Goal: Information Seeking & Learning: Learn about a topic

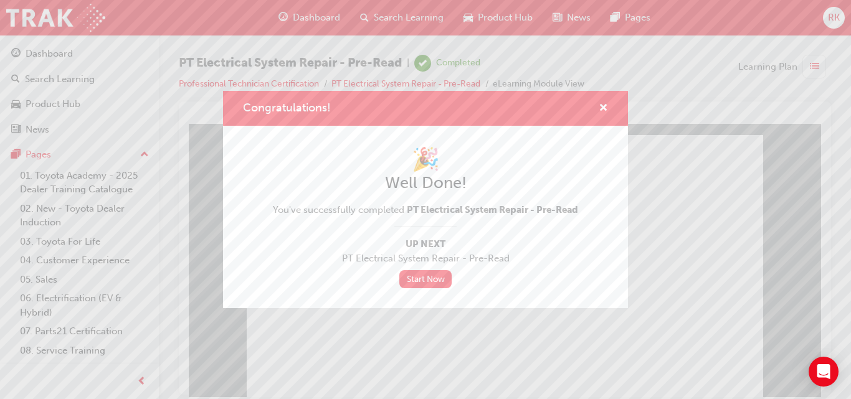
click at [601, 110] on span "cross-icon" at bounding box center [602, 108] width 9 height 11
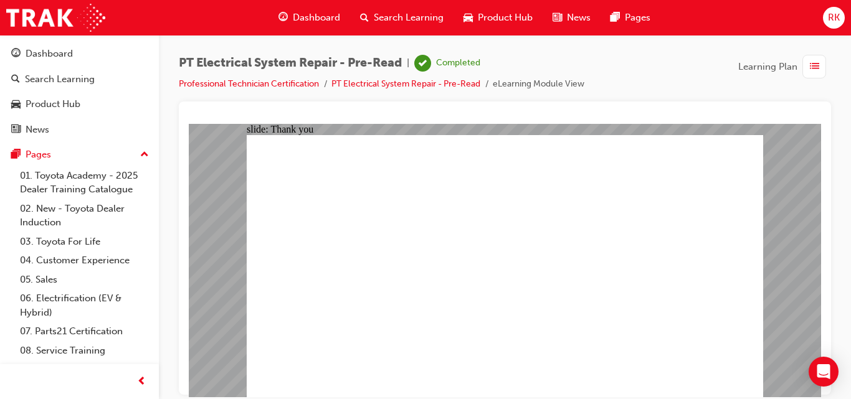
click at [810, 72] on span "list-icon" at bounding box center [814, 67] width 9 height 16
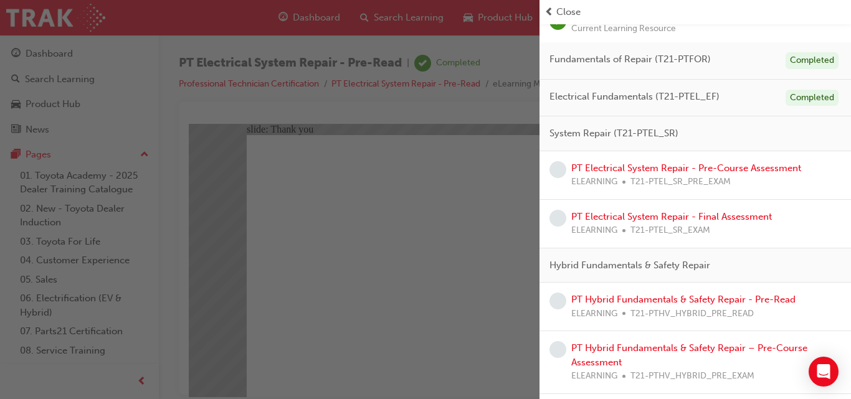
scroll to position [137, 0]
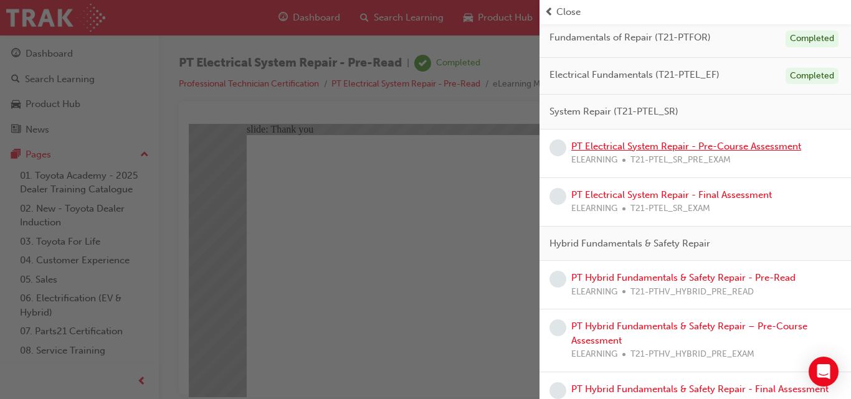
click at [740, 148] on link "PT Electrical System Repair - Pre-Course Assessment" at bounding box center [686, 146] width 230 height 11
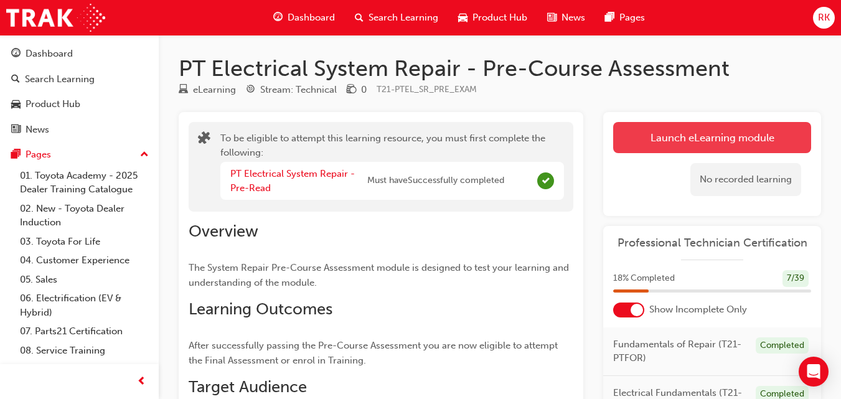
click at [732, 135] on button "Launch eLearning module" at bounding box center [712, 137] width 198 height 31
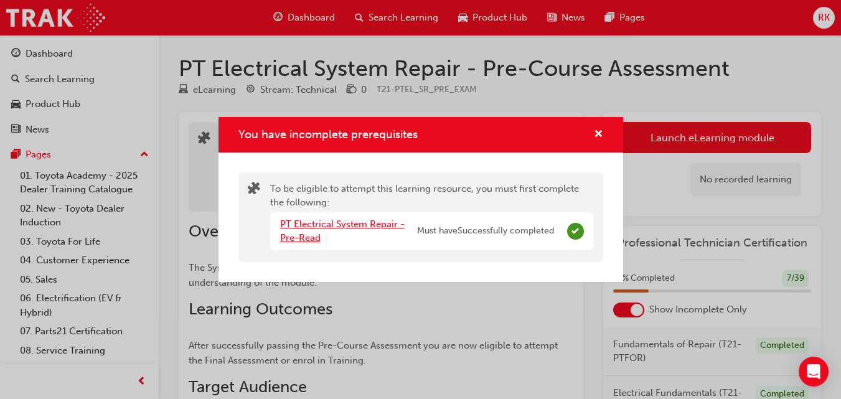
click at [318, 234] on link "PT Electrical System Repair - Pre-Read" at bounding box center [342, 232] width 125 height 26
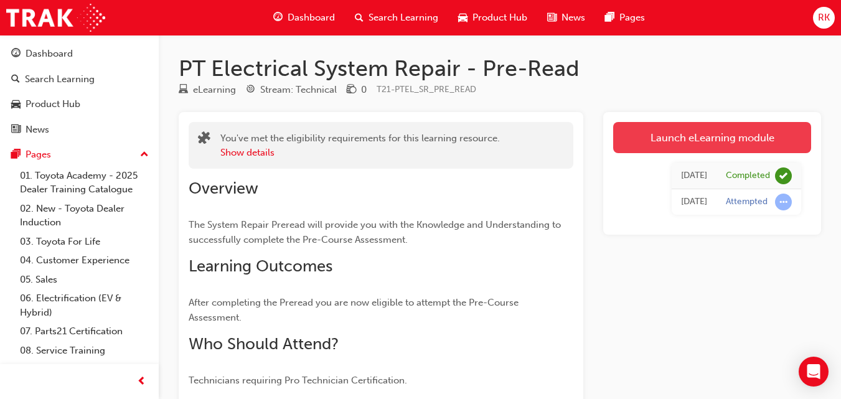
click at [714, 128] on link "Launch eLearning module" at bounding box center [712, 137] width 198 height 31
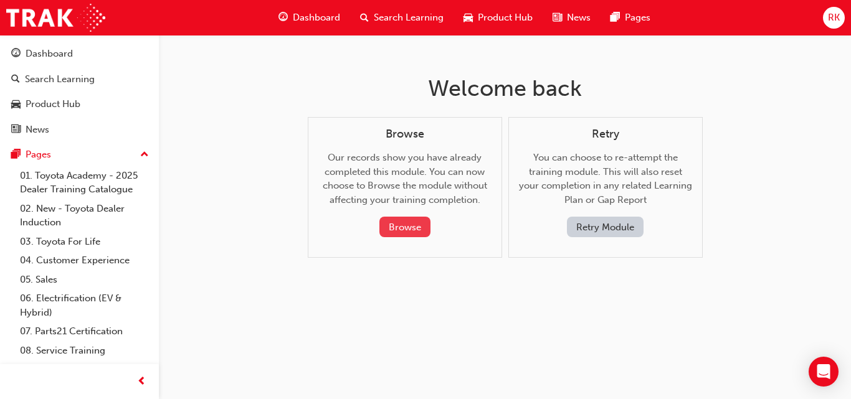
click at [408, 226] on button "Browse" at bounding box center [404, 227] width 51 height 21
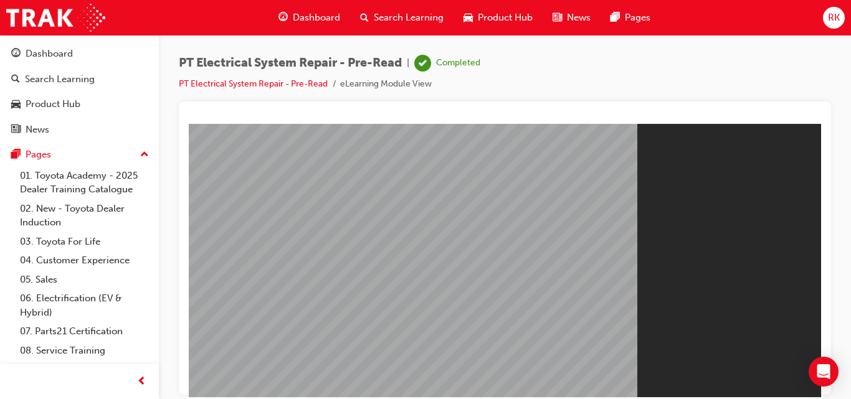
click at [833, 17] on span "RK" at bounding box center [834, 18] width 12 height 14
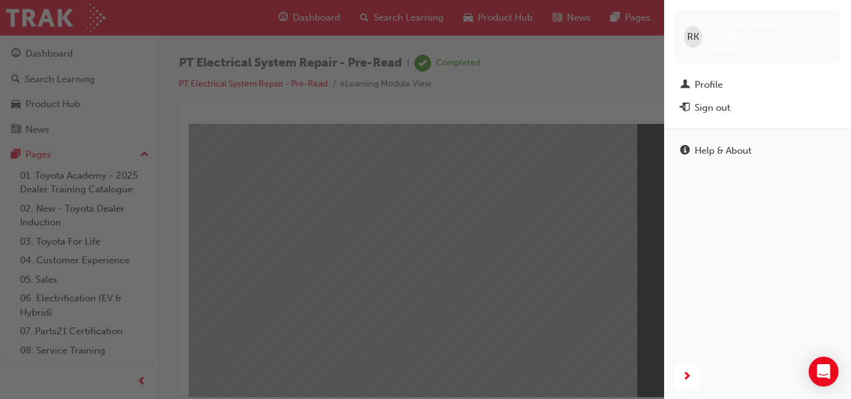
click at [624, 72] on div "button" at bounding box center [332, 199] width 664 height 399
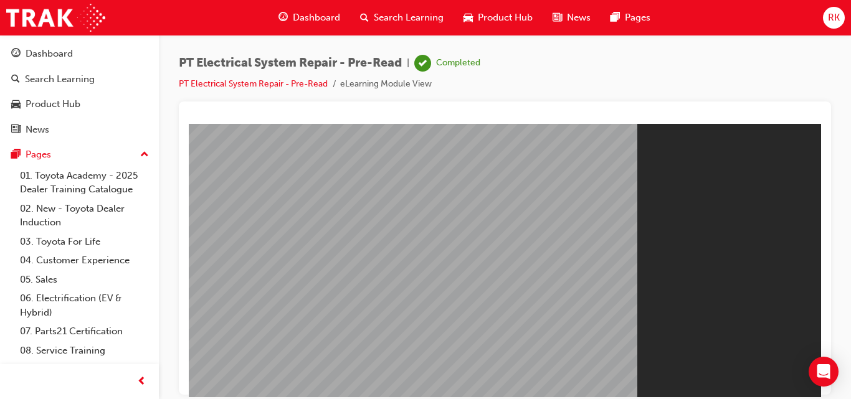
click at [323, 21] on span "Dashboard" at bounding box center [316, 18] width 47 height 14
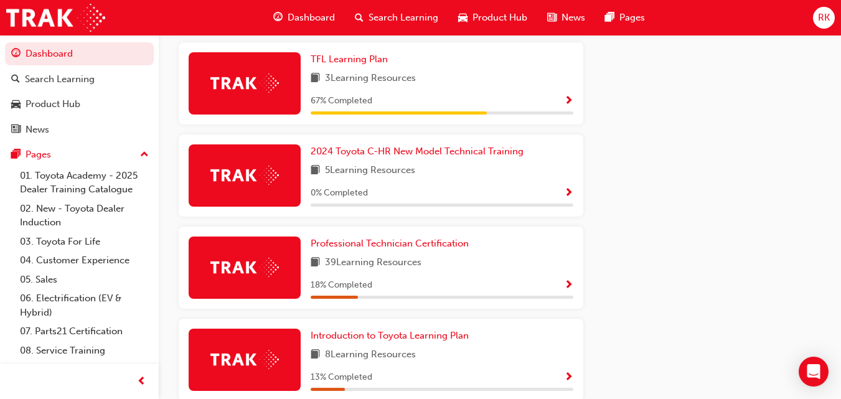
scroll to position [719, 0]
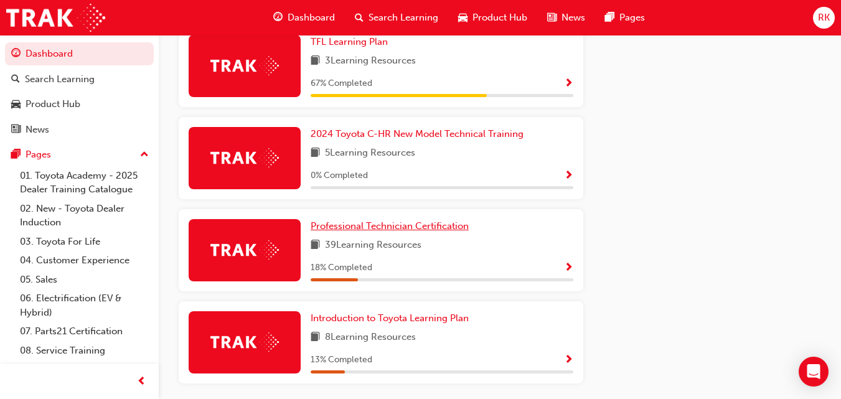
click at [398, 232] on span "Professional Technician Certification" at bounding box center [390, 225] width 158 height 11
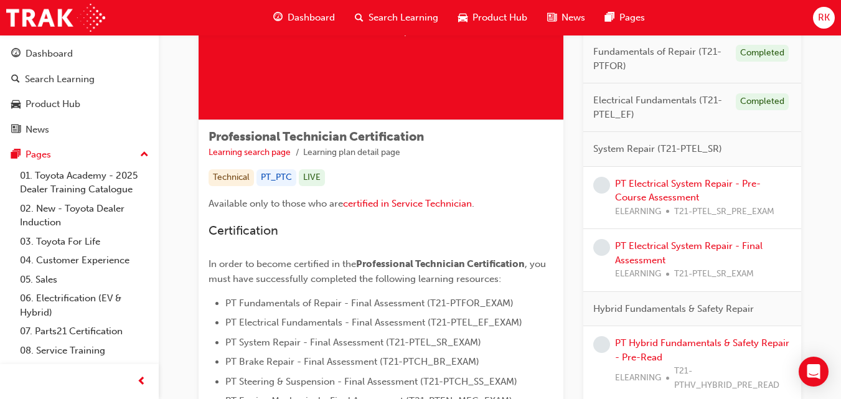
scroll to position [140, 0]
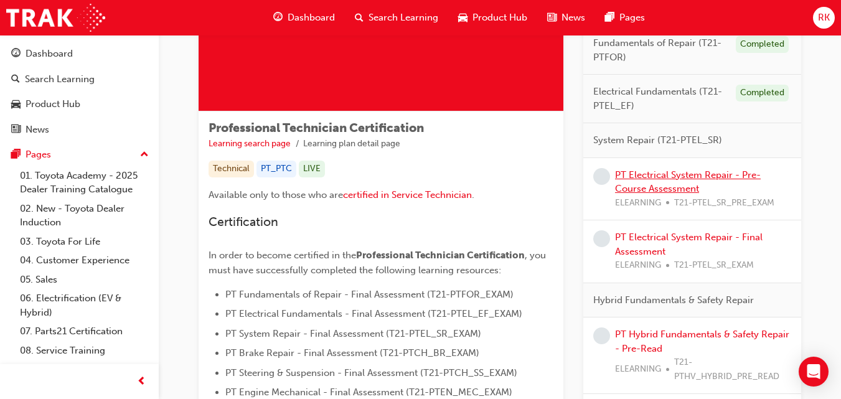
click at [682, 177] on link "PT Electrical System Repair - Pre-Course Assessment" at bounding box center [688, 182] width 146 height 26
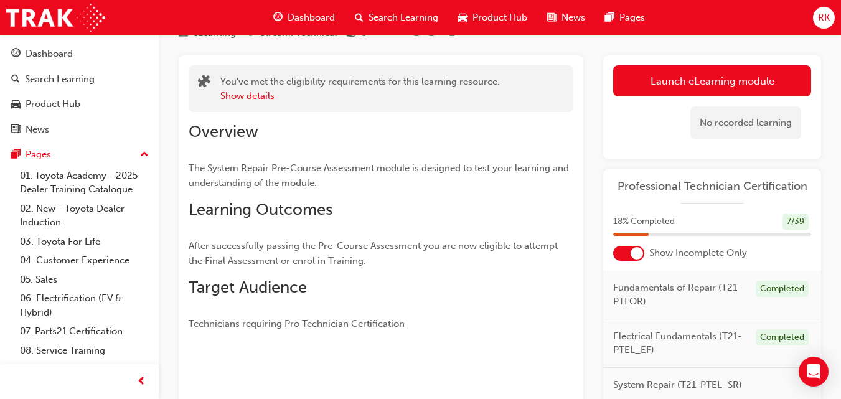
scroll to position [27, 0]
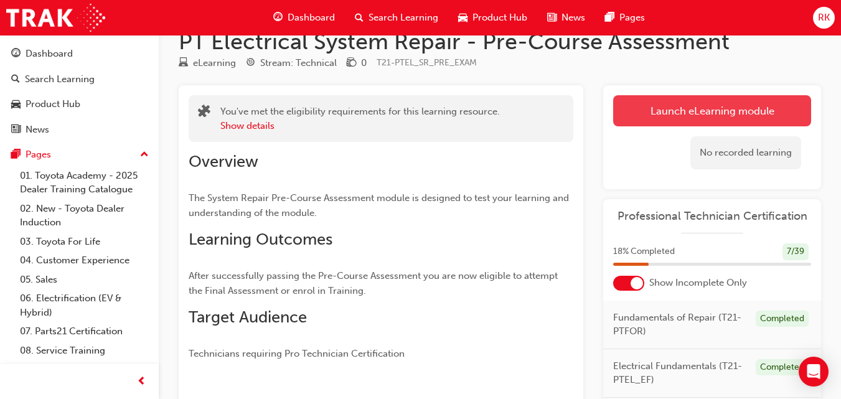
click at [744, 111] on link "Launch eLearning module" at bounding box center [712, 110] width 198 height 31
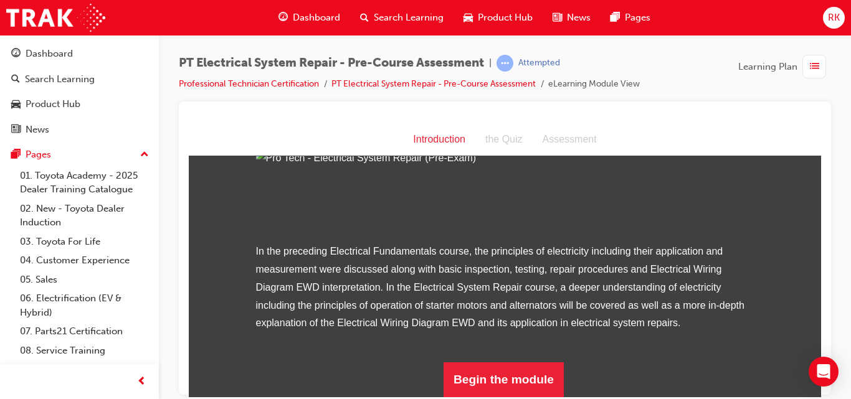
scroll to position [177, 0]
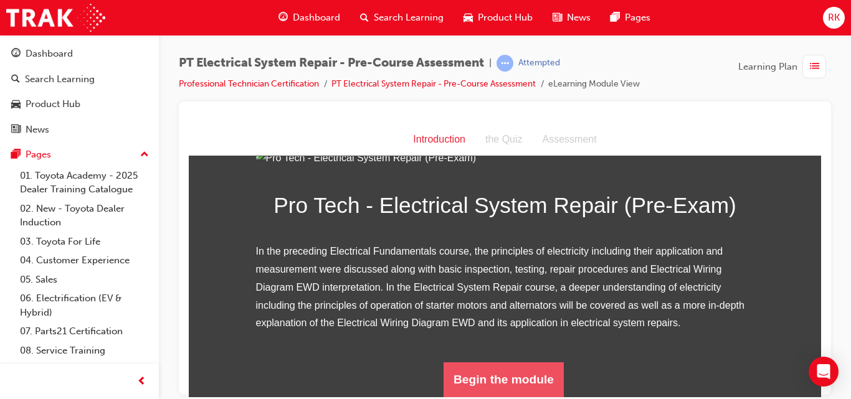
click at [495, 375] on button "Begin the module" at bounding box center [503, 379] width 120 height 35
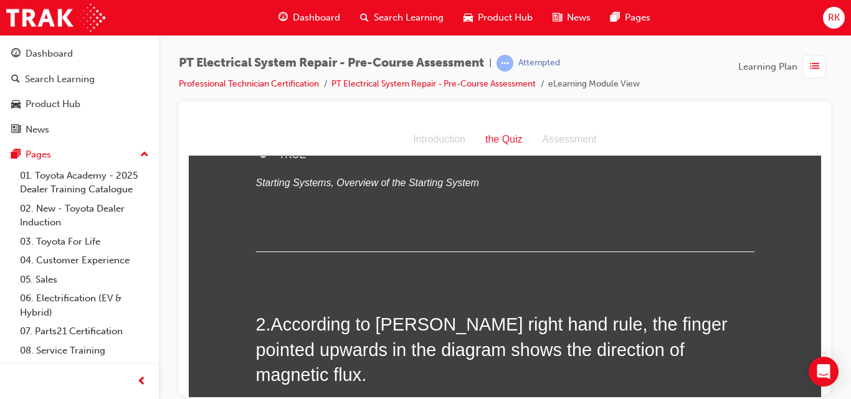
scroll to position [0, 0]
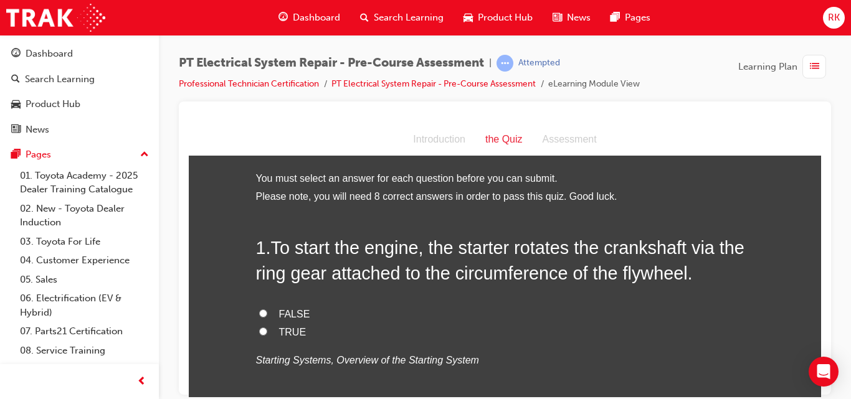
click at [259, 332] on input "TRUE" at bounding box center [263, 331] width 8 height 8
radio input "true"
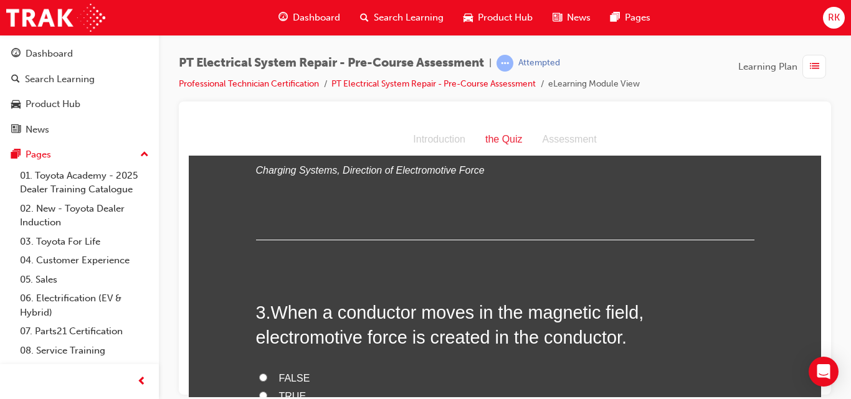
scroll to position [461, 0]
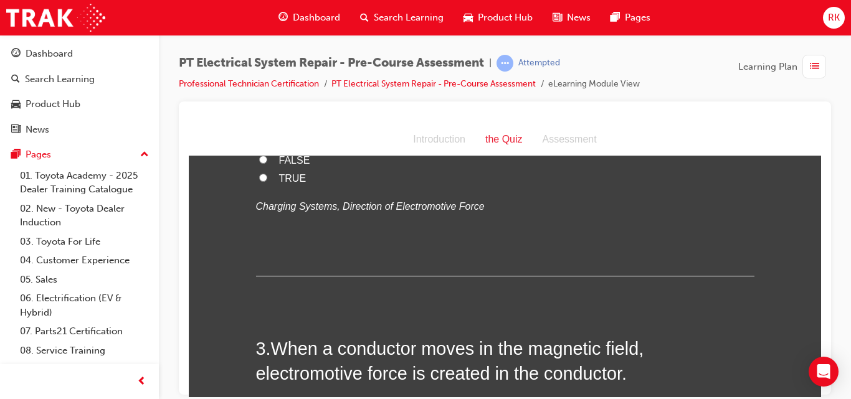
drag, startPoint x: 258, startPoint y: 230, endPoint x: 706, endPoint y: 254, distance: 448.4
click at [706, 215] on div "FALSE TRUE Charging Systems, Direction of Electromotive Force" at bounding box center [505, 169] width 498 height 92
click at [259, 181] on input "TRUE" at bounding box center [263, 177] width 8 height 8
radio input "true"
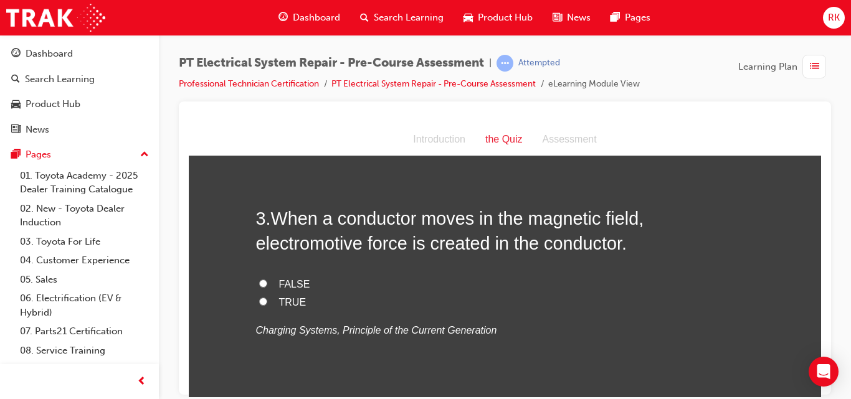
scroll to position [677, 0]
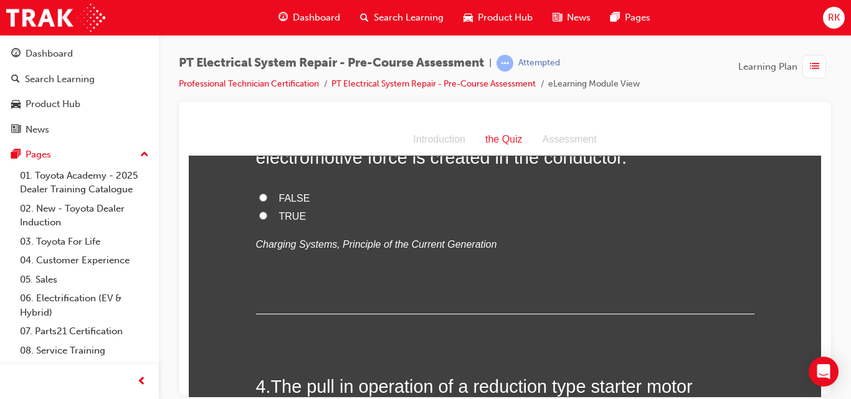
click at [259, 219] on input "TRUE" at bounding box center [263, 215] width 8 height 8
radio input "true"
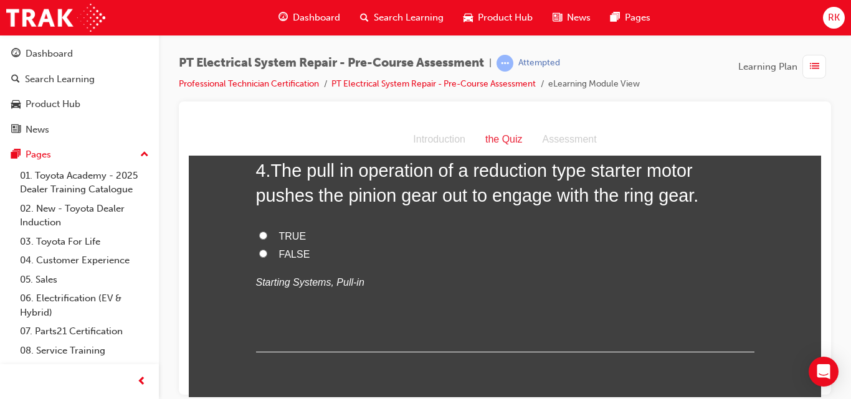
scroll to position [915, 0]
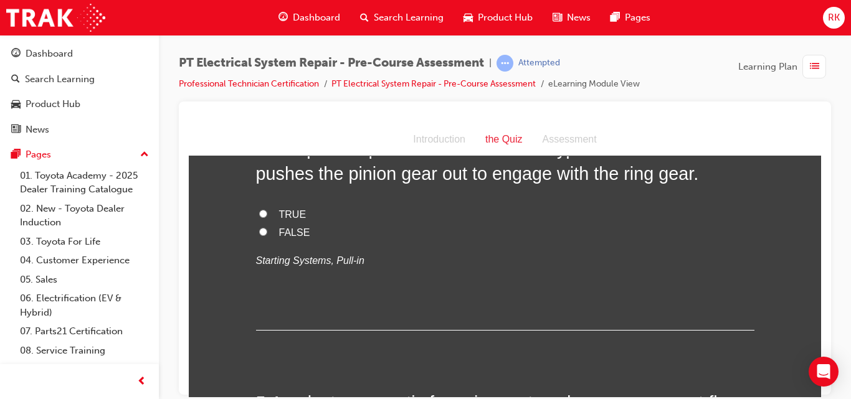
click at [259, 217] on input "TRUE" at bounding box center [263, 213] width 8 height 8
radio input "true"
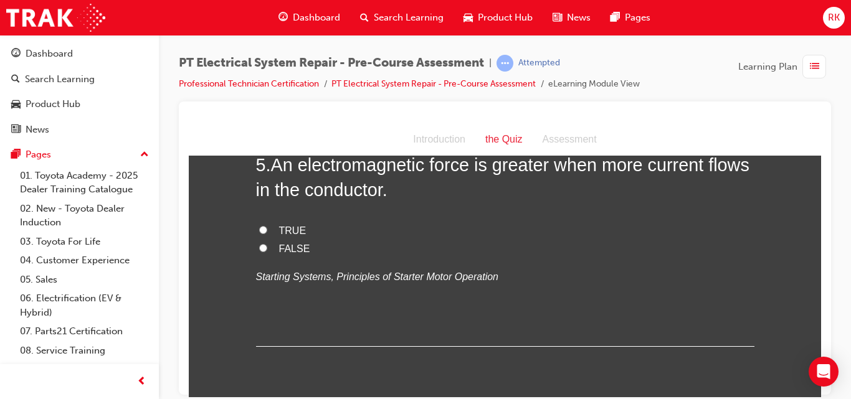
scroll to position [1145, 0]
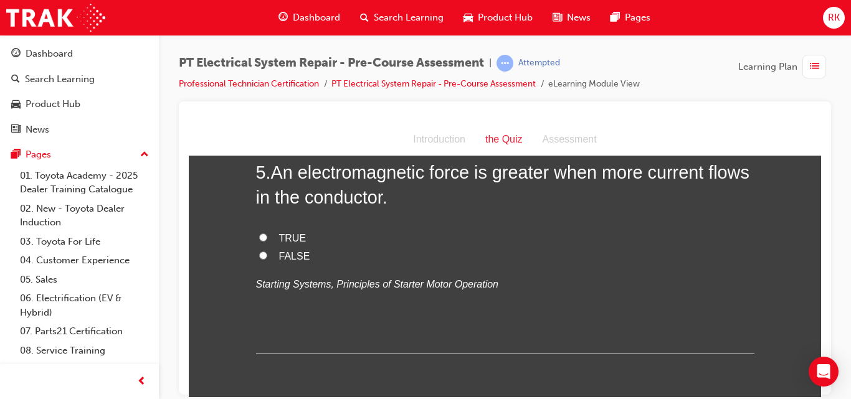
click at [259, 241] on input "TRUE" at bounding box center [263, 237] width 8 height 8
radio input "true"
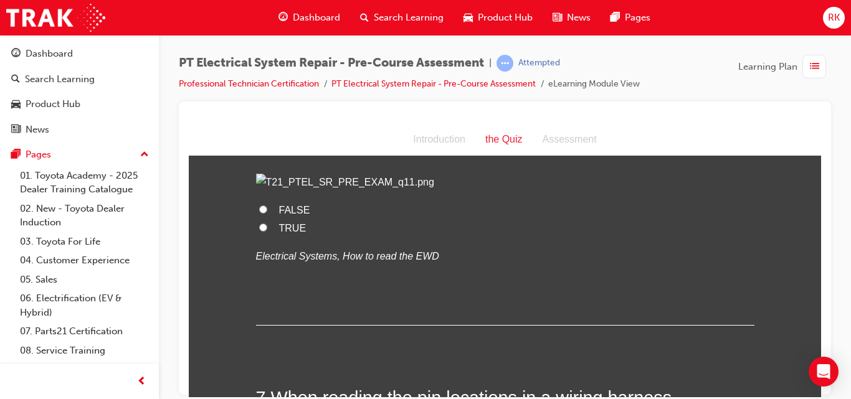
scroll to position [1462, 0]
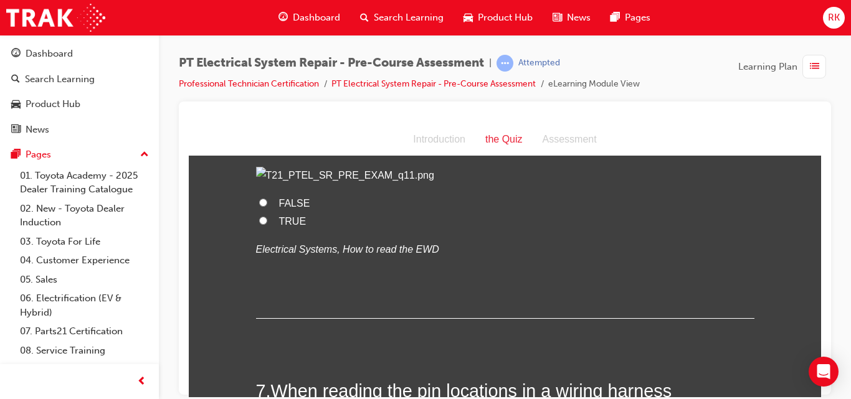
drag, startPoint x: 816, startPoint y: 247, endPoint x: 1011, endPoint y: 399, distance: 247.3
click at [259, 206] on input "FALSE" at bounding box center [263, 202] width 8 height 8
radio input "true"
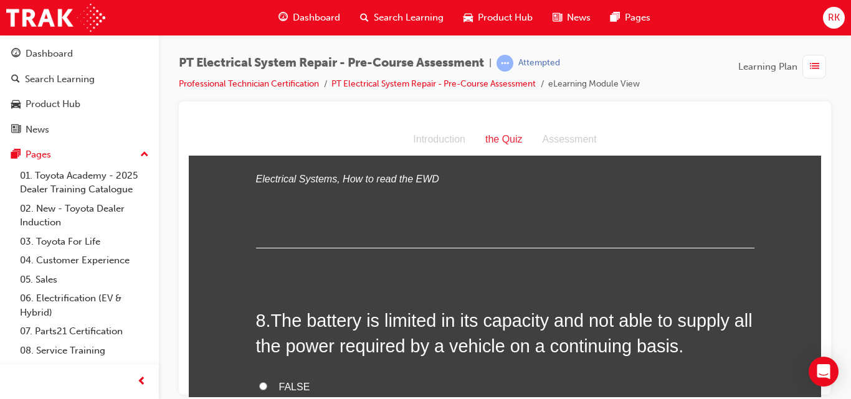
scroll to position [1801, 0]
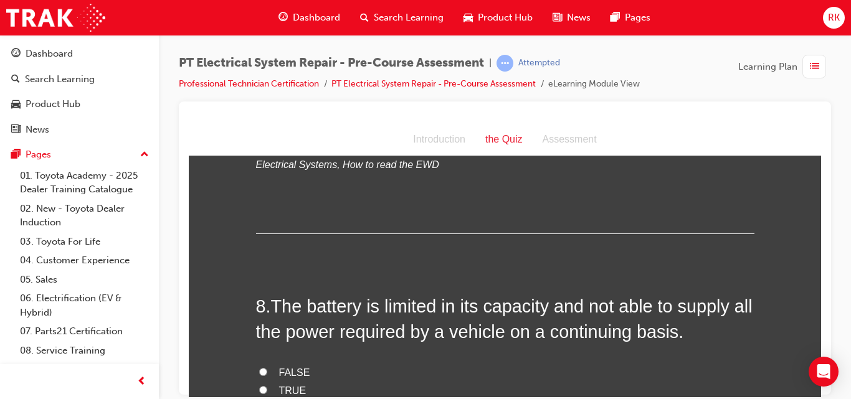
click at [259, 121] on input "FALSE" at bounding box center [263, 117] width 8 height 8
radio input "true"
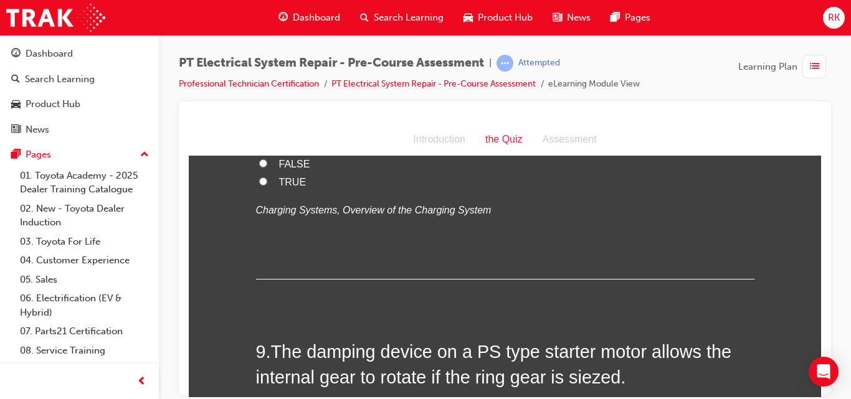
scroll to position [2031, 0]
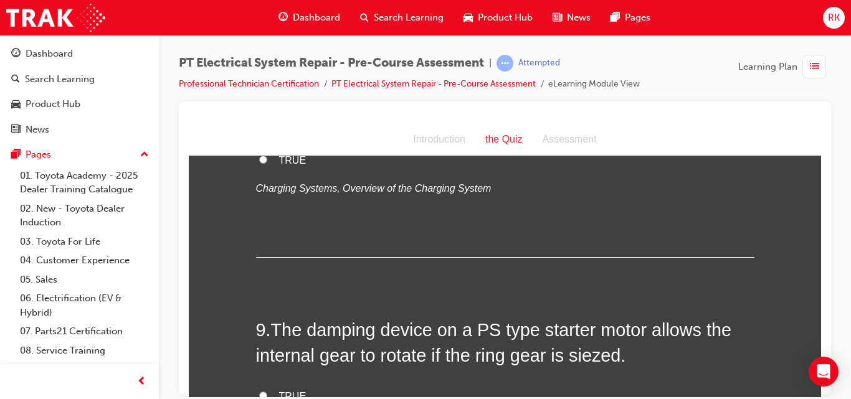
click at [259, 163] on input "TRUE" at bounding box center [263, 159] width 8 height 8
radio input "true"
drag, startPoint x: 256, startPoint y: 295, endPoint x: 285, endPoint y: 343, distance: 55.3
click at [285, 257] on div "8 . The battery is limited in its capacity and not able to supply all the power…" at bounding box center [505, 160] width 498 height 194
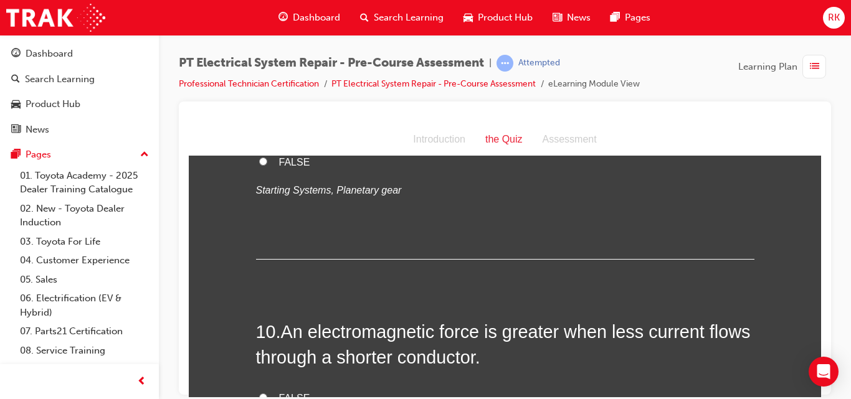
scroll to position [2312, 0]
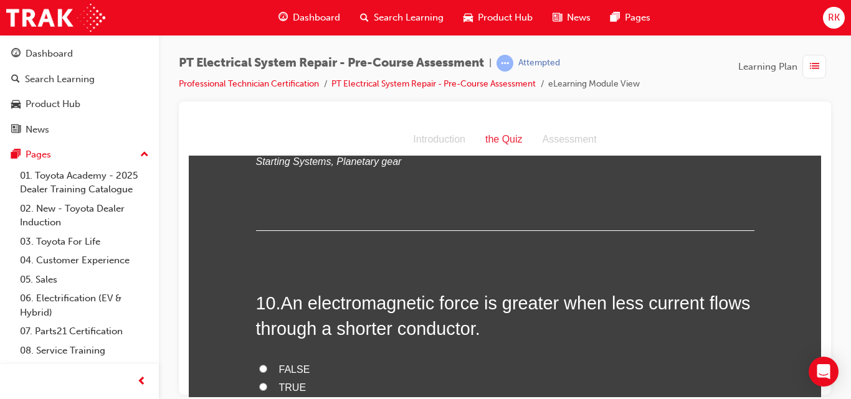
click at [260, 136] on input "FALSE" at bounding box center [263, 132] width 8 height 8
radio input "true"
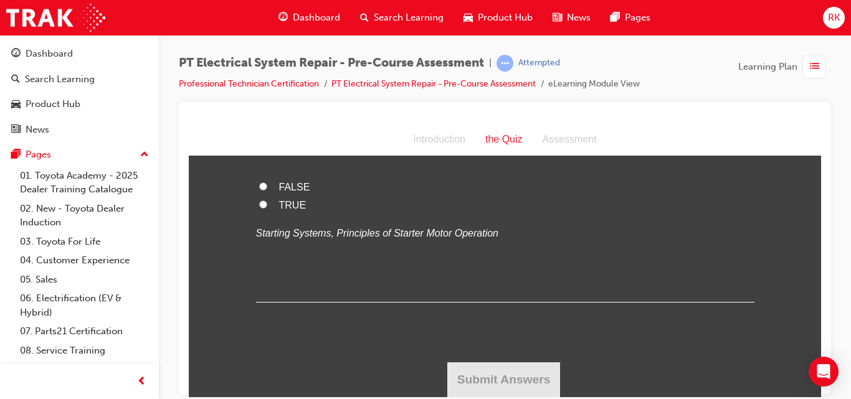
scroll to position [2557, 0]
click at [260, 190] on input "FALSE" at bounding box center [263, 186] width 8 height 8
radio input "true"
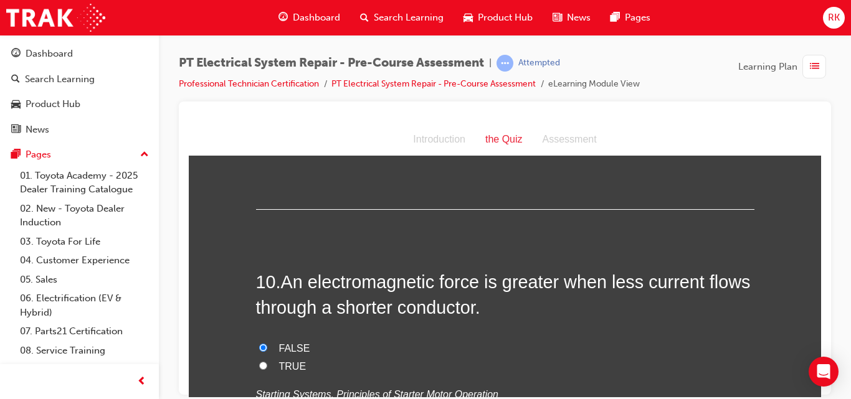
scroll to position [2333, 0]
click at [259, 98] on input "TRUE" at bounding box center [263, 94] width 8 height 8
radio input "true"
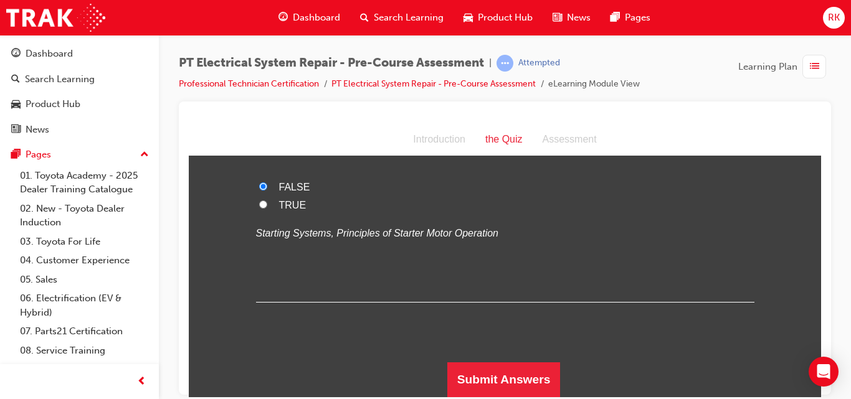
scroll to position [2532, 0]
radio input "true"
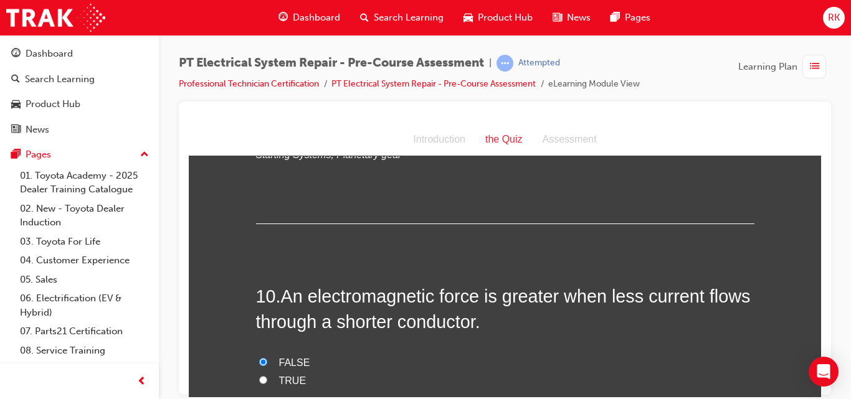
click at [259, 111] on input "TRUE" at bounding box center [263, 107] width 8 height 8
radio input "true"
click at [259, 123] on input "FALSE" at bounding box center [263, 125] width 8 height 8
radio input "true"
click at [259, 111] on input "TRUE" at bounding box center [263, 107] width 8 height 8
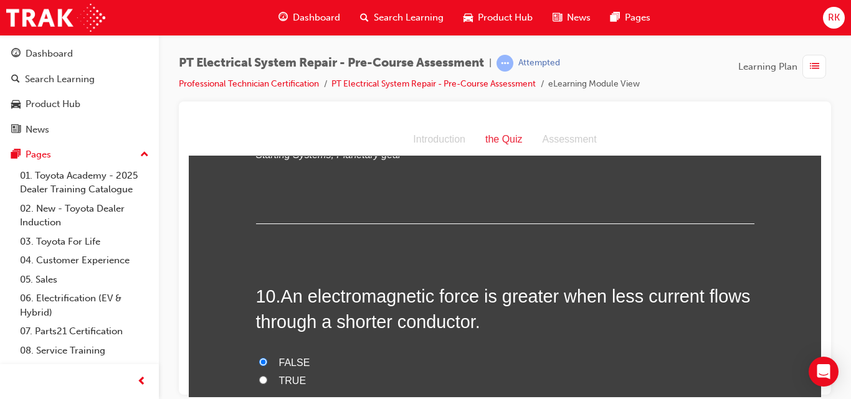
radio input "true"
click at [259, 123] on input "FALSE" at bounding box center [263, 125] width 8 height 8
radio input "true"
click at [262, 136] on label "FALSE" at bounding box center [505, 127] width 498 height 18
click at [262, 130] on input "FALSE" at bounding box center [263, 125] width 8 height 8
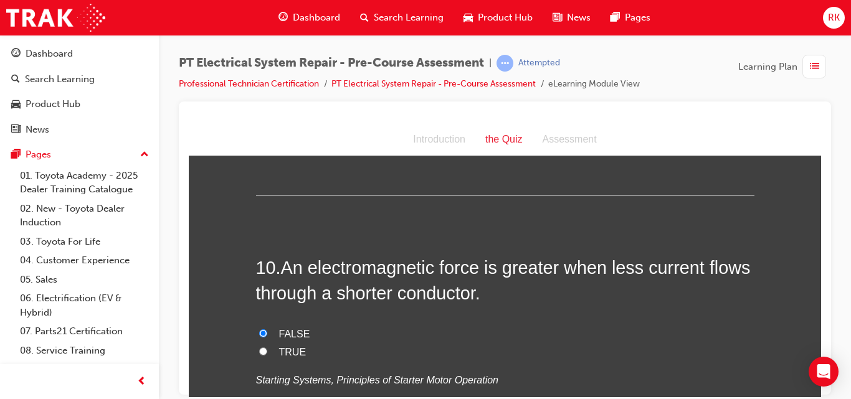
scroll to position [2291, 0]
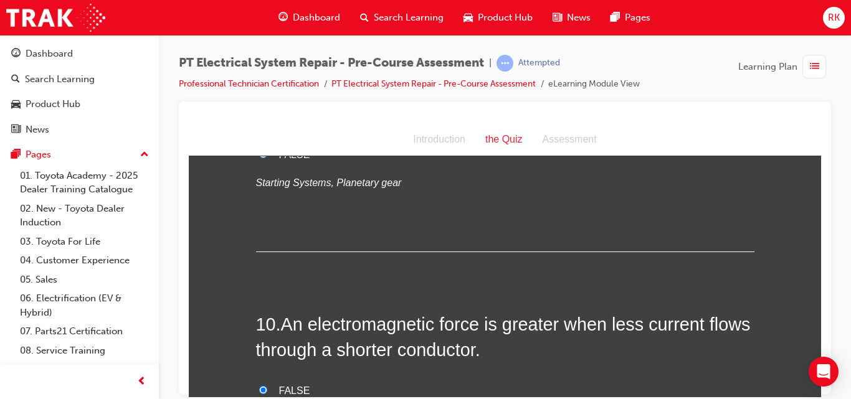
drag, startPoint x: 815, startPoint y: 346, endPoint x: 1011, endPoint y: 468, distance: 230.5
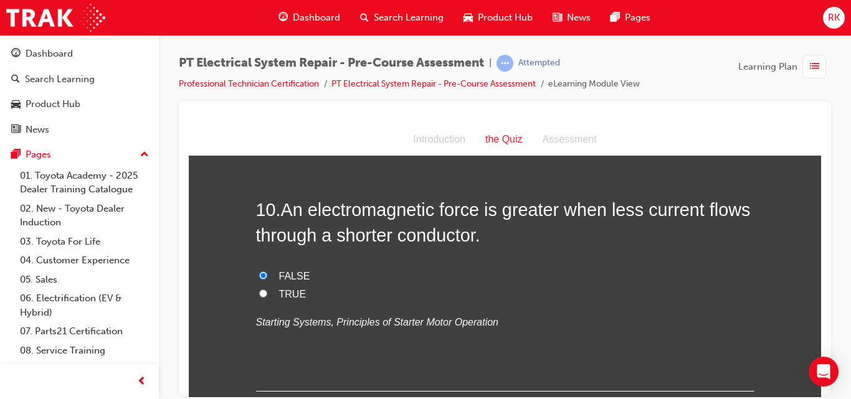
scroll to position [2629, 0]
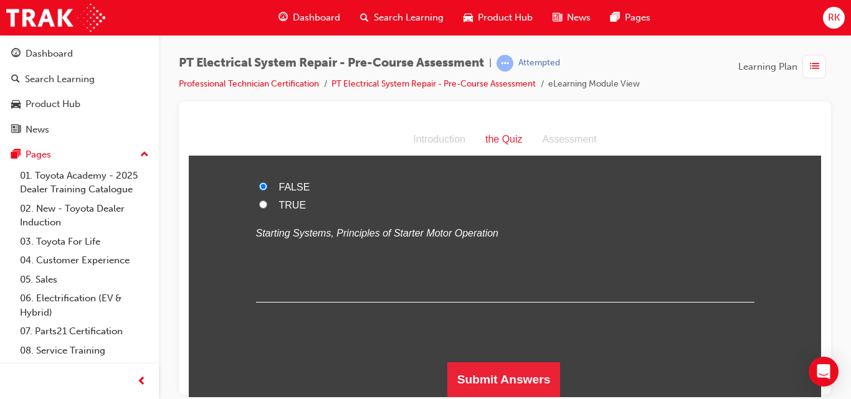
drag, startPoint x: 814, startPoint y: 332, endPoint x: 1011, endPoint y: 504, distance: 261.7
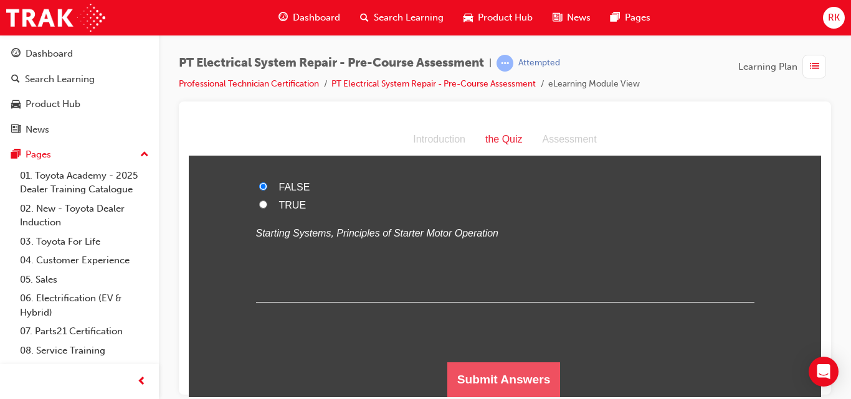
click at [534, 378] on button "Submit Answers" at bounding box center [503, 379] width 113 height 35
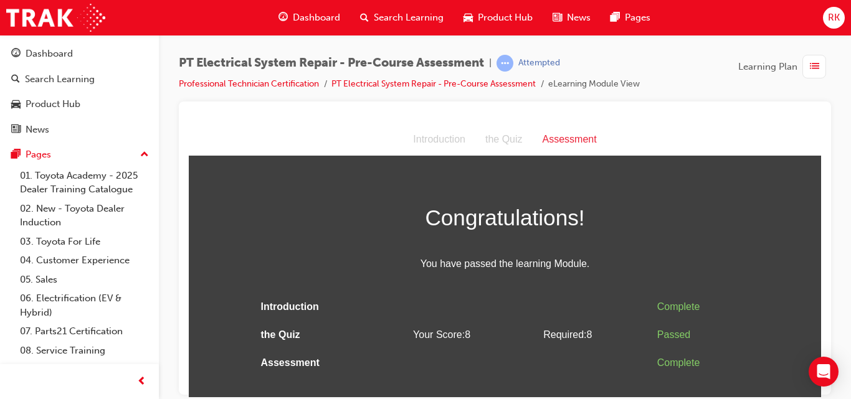
scroll to position [0, 0]
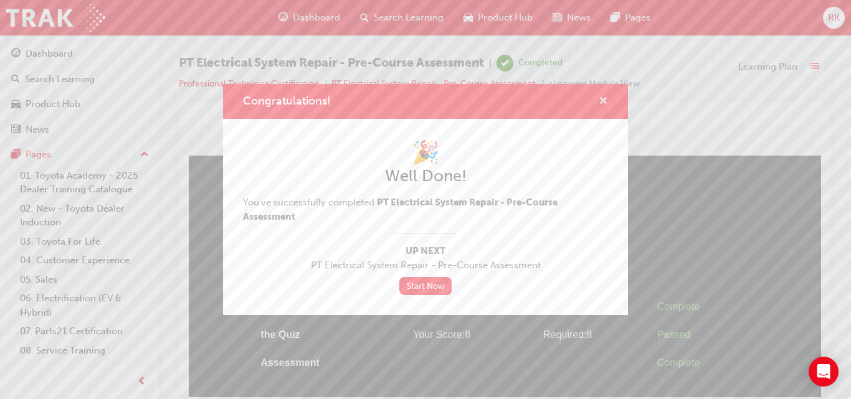
click at [599, 102] on span "cross-icon" at bounding box center [602, 102] width 9 height 11
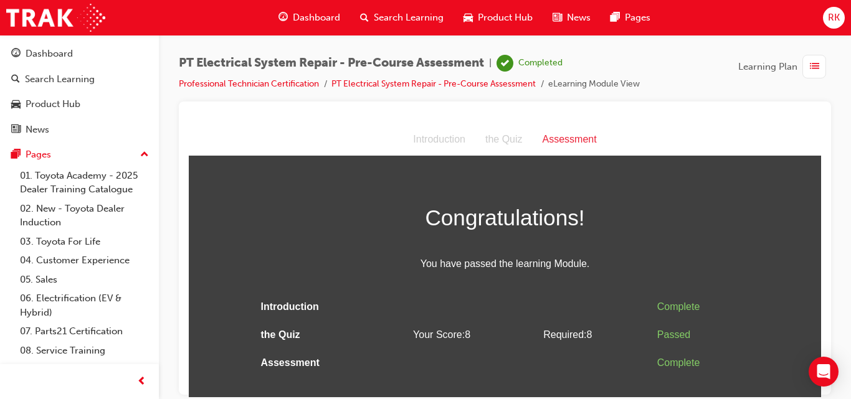
click at [810, 68] on span "list-icon" at bounding box center [814, 67] width 9 height 16
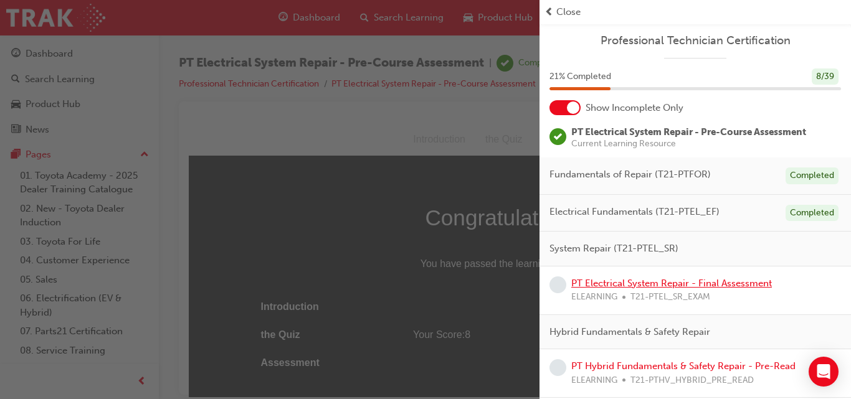
click at [639, 278] on link "PT Electrical System Repair - Final Assessment" at bounding box center [671, 283] width 201 height 11
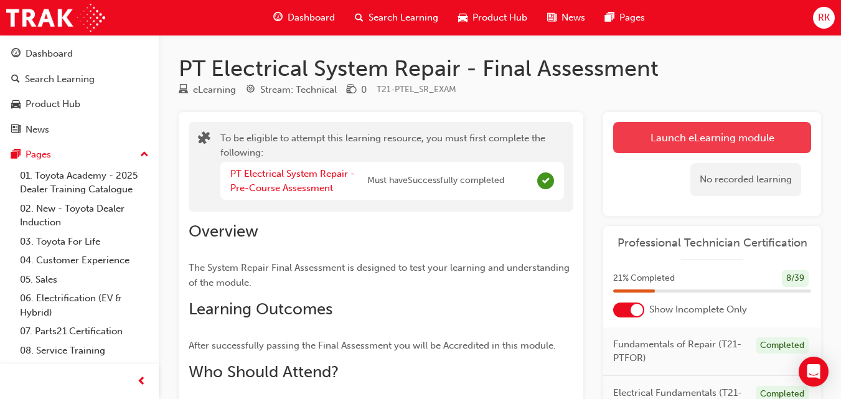
click at [663, 153] on button "Launch eLearning module" at bounding box center [712, 137] width 198 height 31
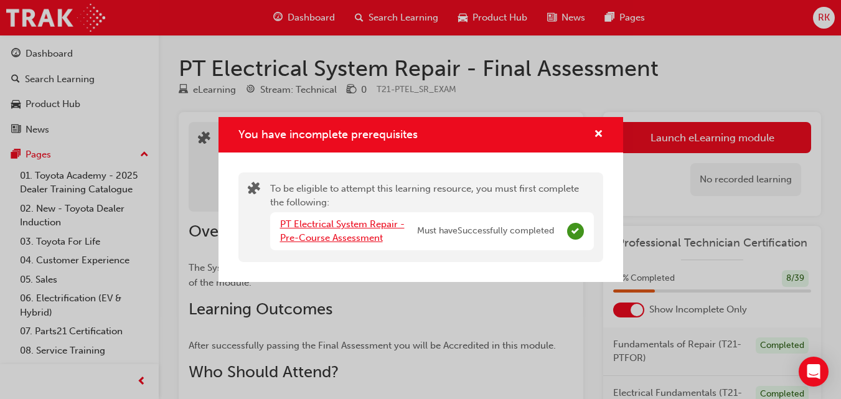
click at [365, 224] on link "PT Electrical System Repair - Pre-Course Assessment" at bounding box center [342, 232] width 125 height 26
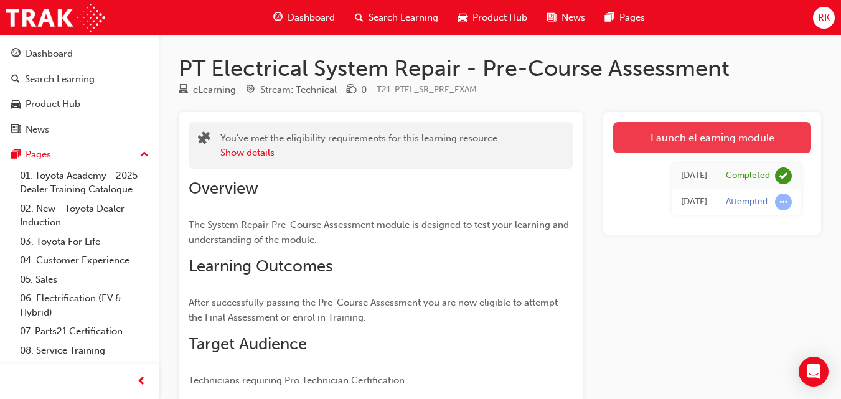
click at [716, 143] on link "Launch eLearning module" at bounding box center [712, 137] width 198 height 31
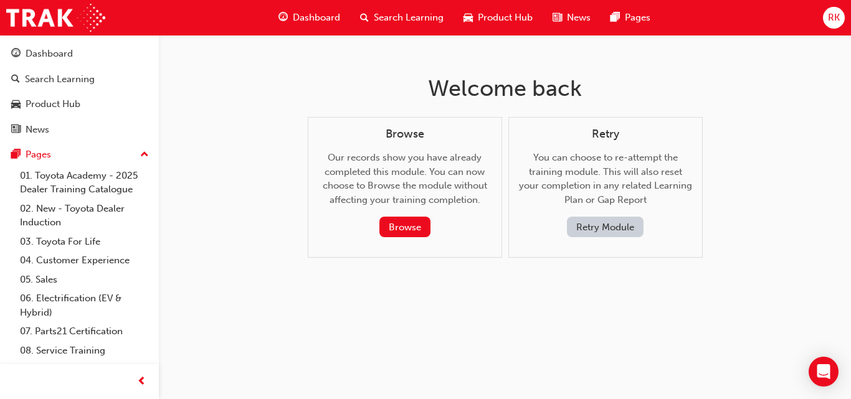
click at [412, 216] on div "Browse Our records show you have already completed this module. You can now cho…" at bounding box center [404, 183] width 173 height 110
click at [412, 221] on button "Browse" at bounding box center [404, 227] width 51 height 21
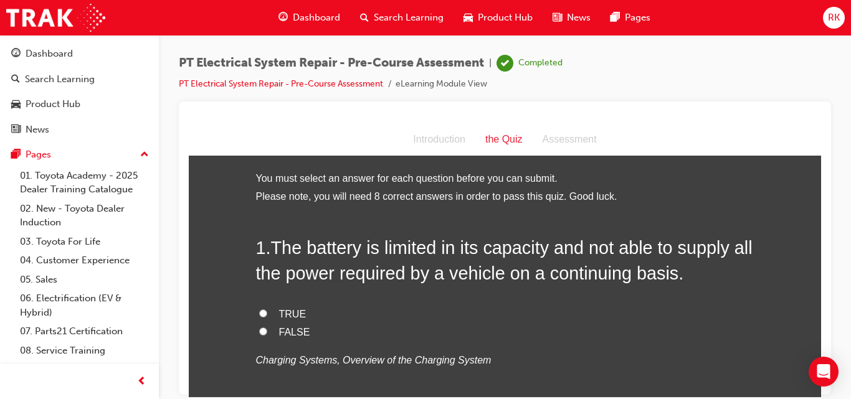
click at [539, 104] on div at bounding box center [505, 248] width 652 height 293
click at [311, 20] on span "Dashboard" at bounding box center [316, 18] width 47 height 14
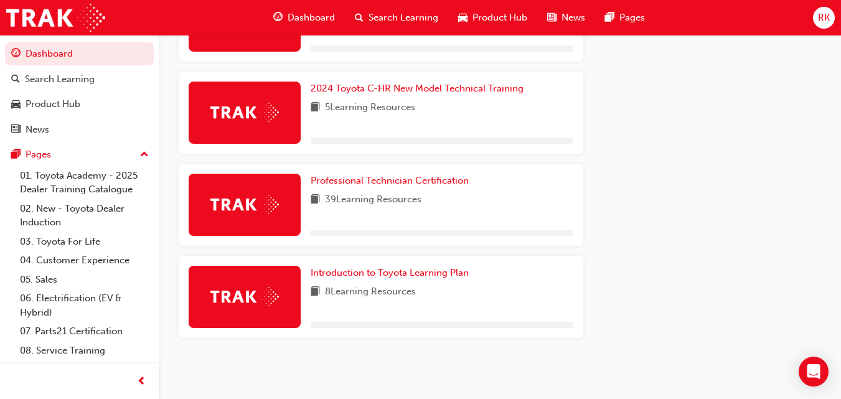
scroll to position [770, 0]
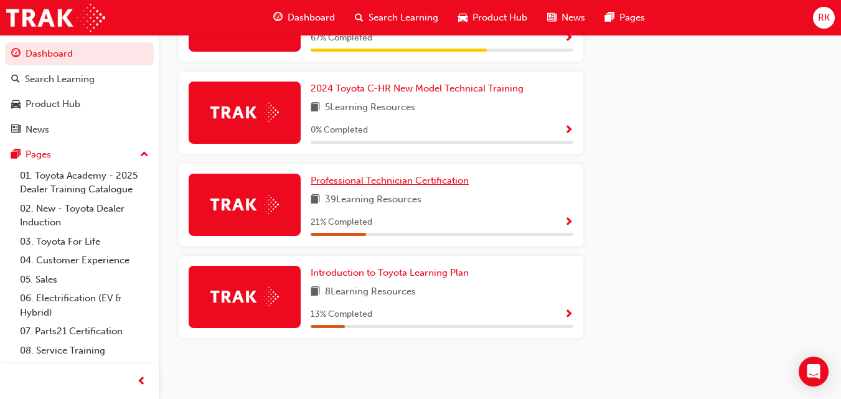
click at [447, 184] on span "Professional Technician Certification" at bounding box center [390, 180] width 158 height 11
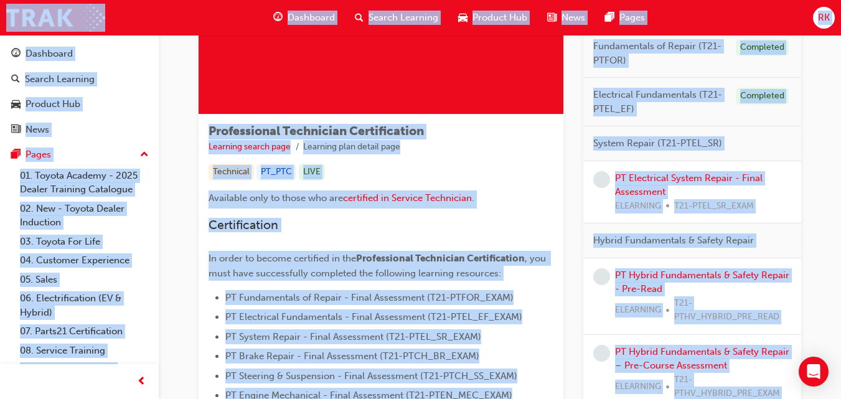
scroll to position [212, 0]
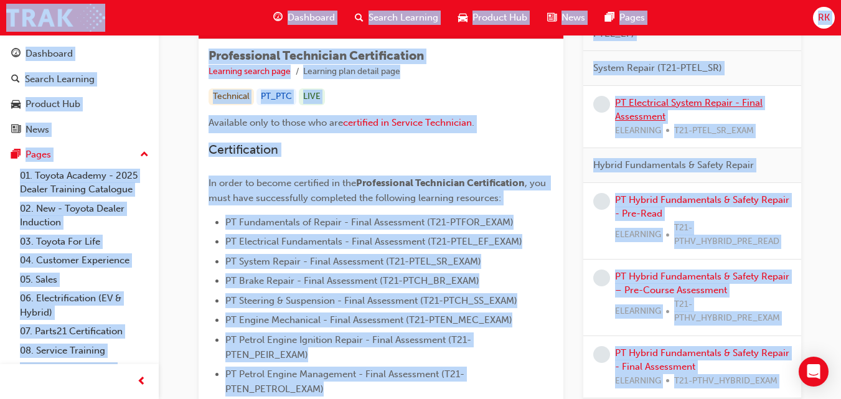
click at [690, 103] on link "PT Electrical System Repair - Final Assessment" at bounding box center [689, 110] width 148 height 26
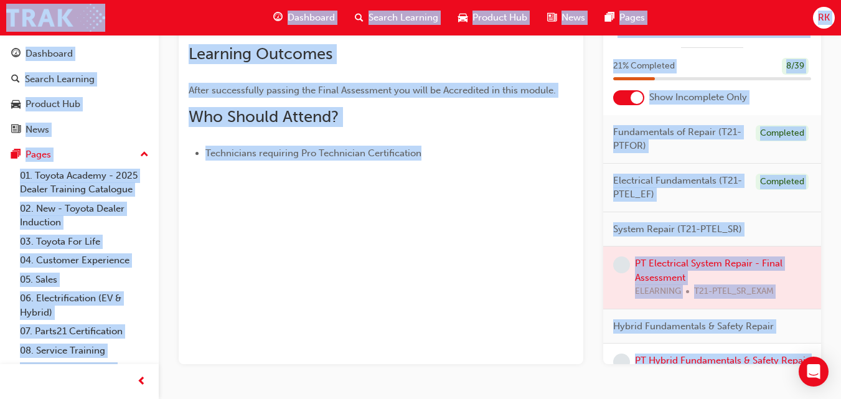
scroll to position [248, 0]
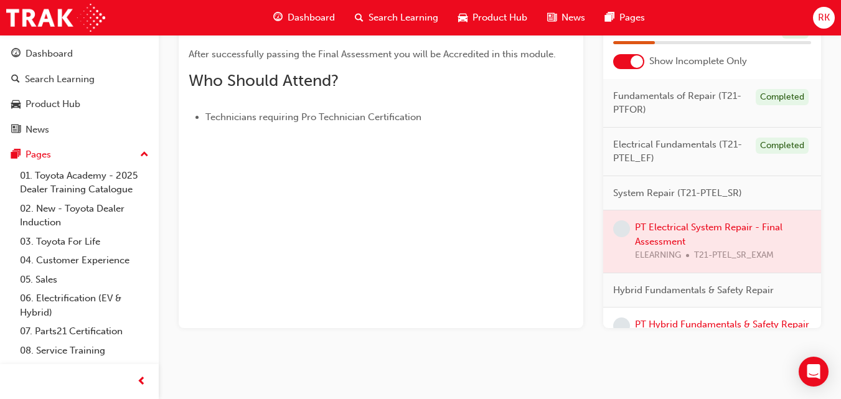
click at [656, 229] on div at bounding box center [712, 241] width 218 height 62
click at [621, 232] on span "learningRecordVerb_NONE-icon" at bounding box center [621, 228] width 17 height 17
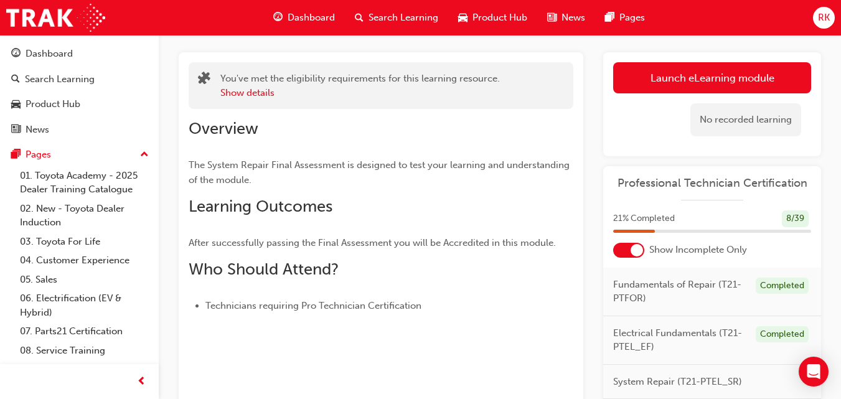
scroll to position [59, 0]
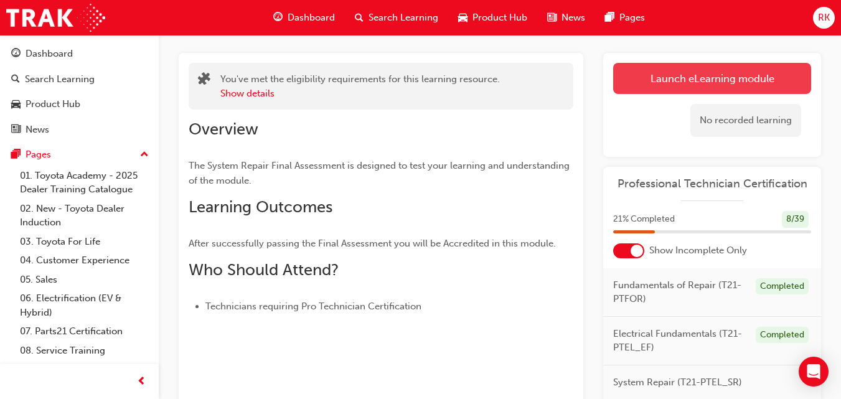
click at [764, 76] on link "Launch eLearning module" at bounding box center [712, 78] width 198 height 31
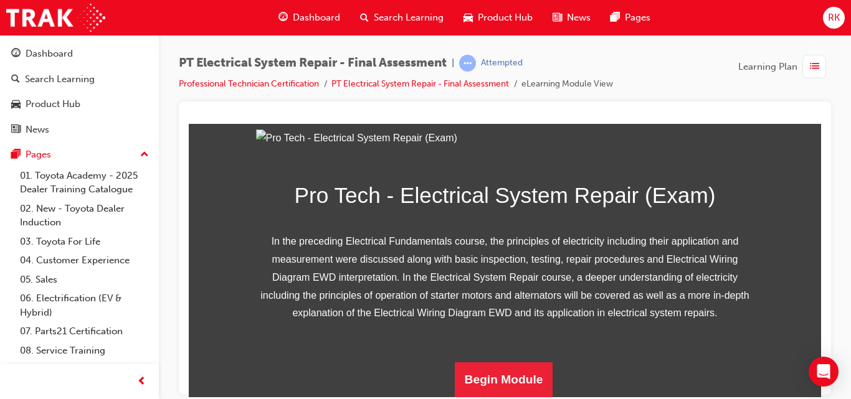
scroll to position [248, 0]
click at [495, 377] on button "Begin Module" at bounding box center [504, 379] width 98 height 35
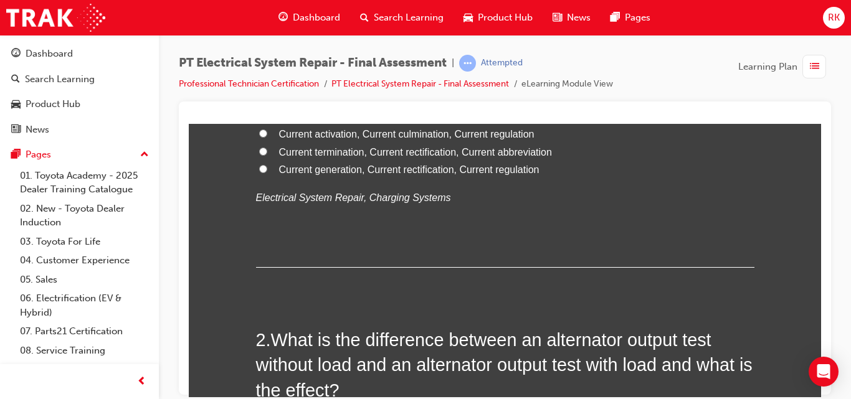
scroll to position [198, 0]
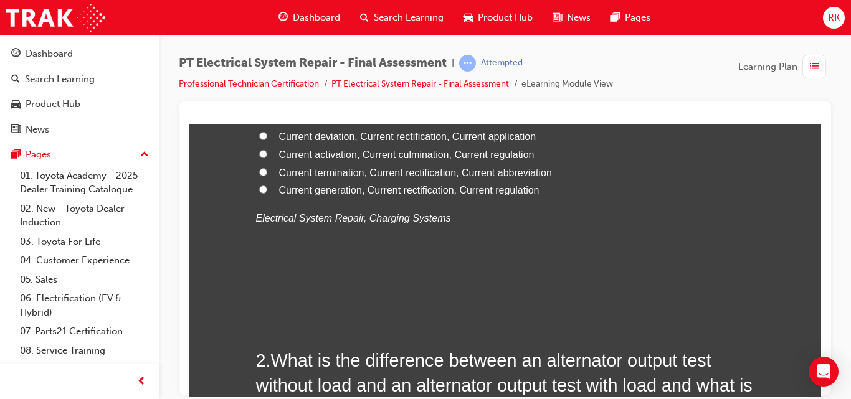
click at [259, 191] on input "Current generation, Current rectification, Current regulation" at bounding box center [263, 189] width 8 height 8
radio input "true"
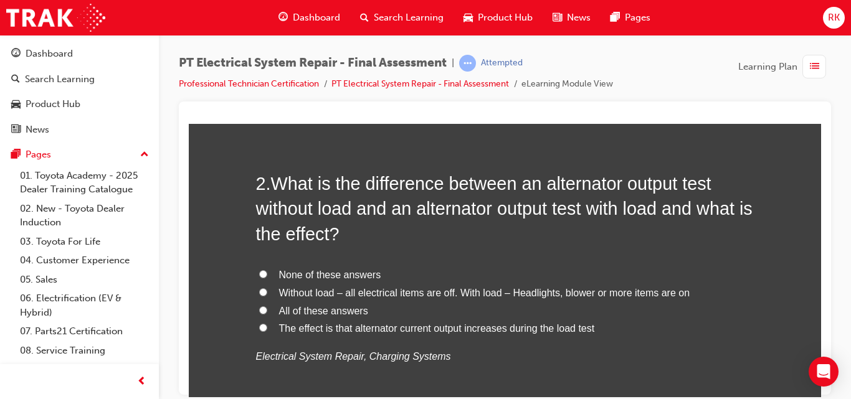
scroll to position [396, 0]
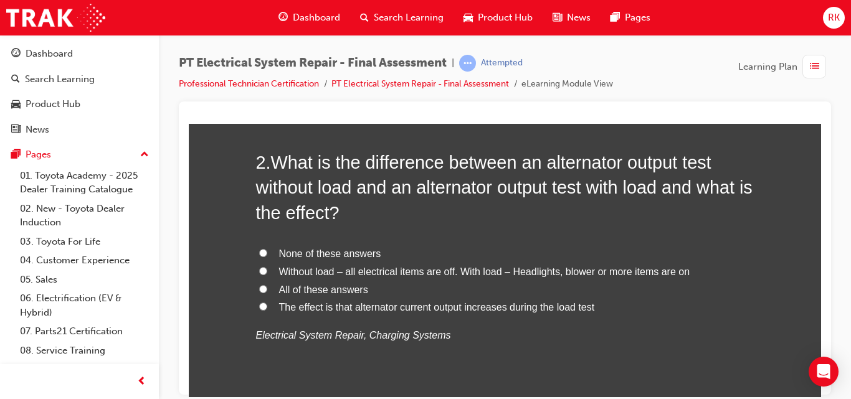
click at [260, 253] on input "None of these answers" at bounding box center [263, 252] width 8 height 8
radio input "true"
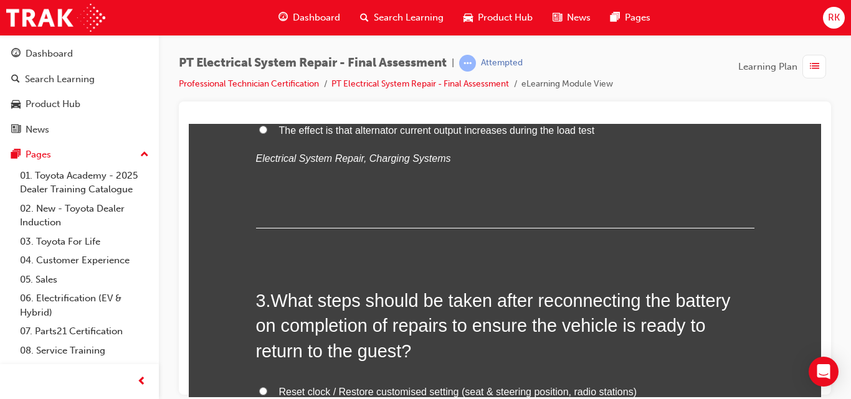
scroll to position [458, 0]
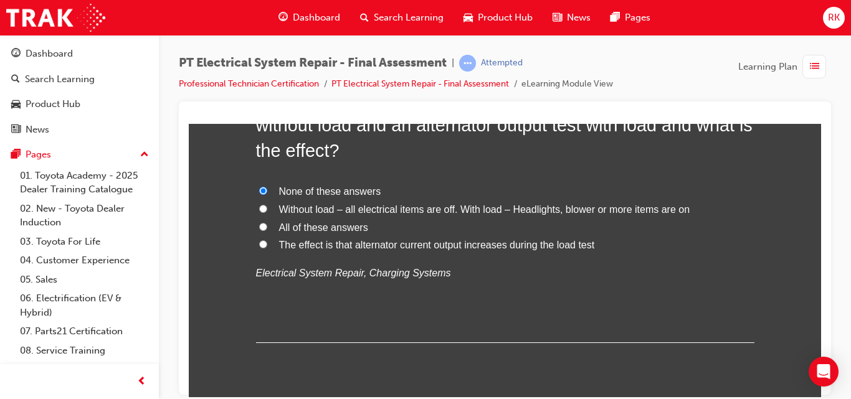
click at [259, 225] on input "All of these answers" at bounding box center [263, 226] width 8 height 8
radio input "true"
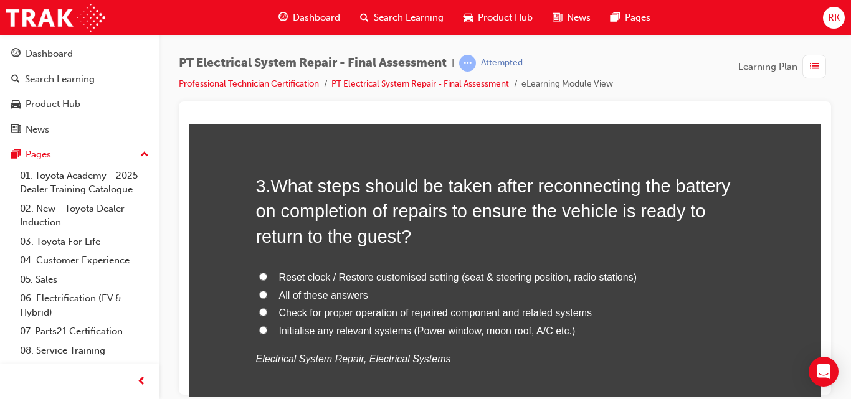
scroll to position [719, 0]
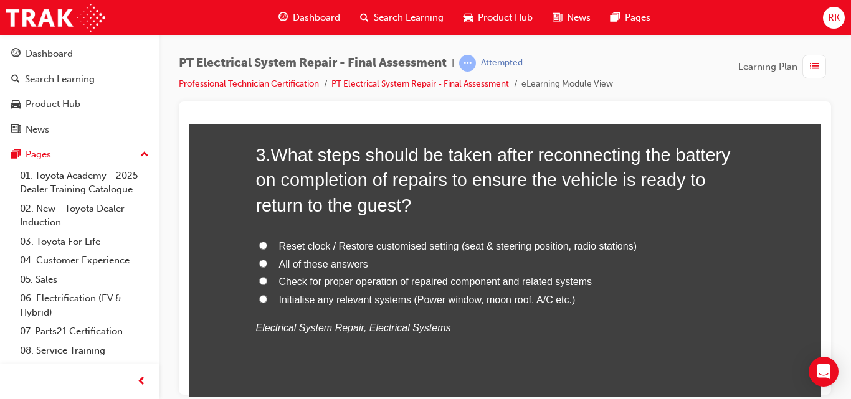
click at [261, 261] on input "All of these answers" at bounding box center [263, 263] width 8 height 8
radio input "true"
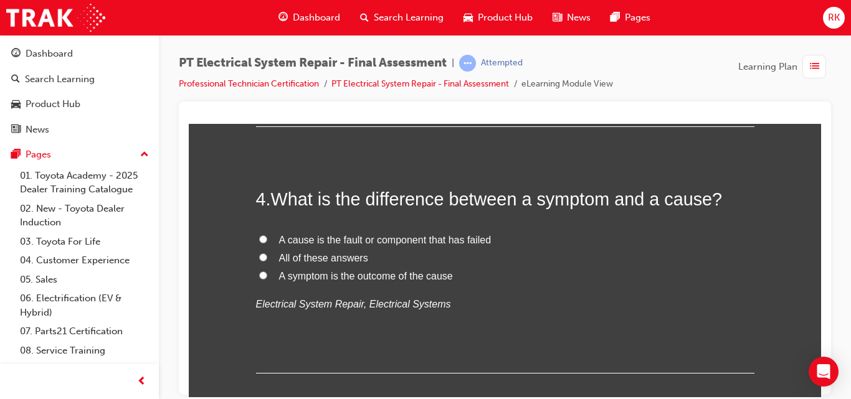
scroll to position [1031, 0]
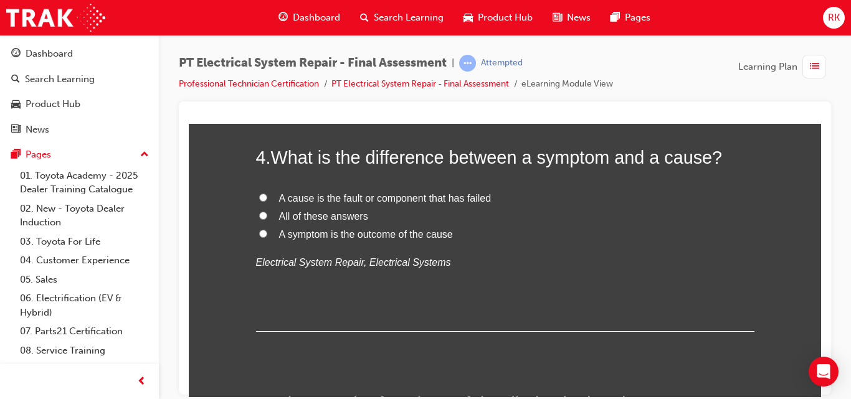
click at [260, 212] on input "All of these answers" at bounding box center [263, 215] width 8 height 8
radio input "true"
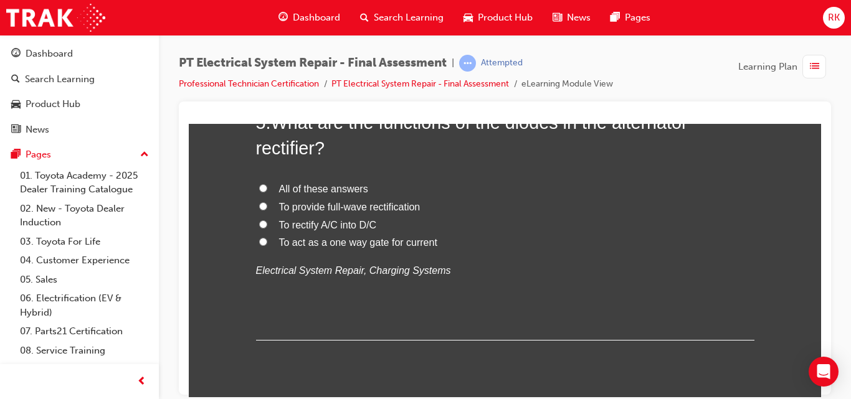
scroll to position [1292, 0]
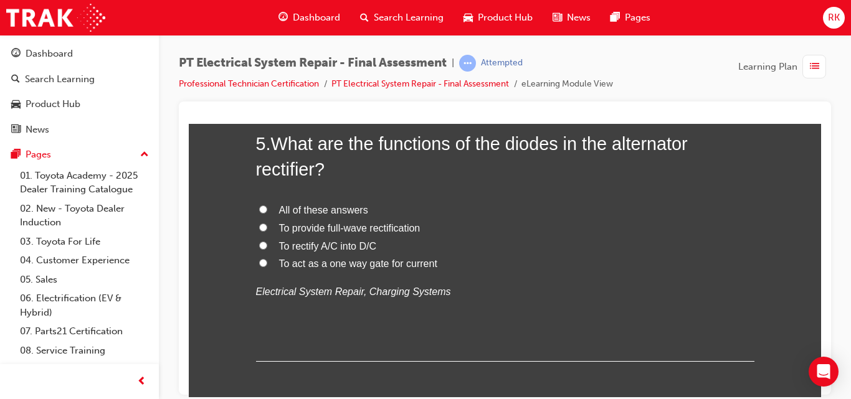
drag, startPoint x: 814, startPoint y: 205, endPoint x: 1013, endPoint y: 344, distance: 243.3
click at [259, 207] on input "All of these answers" at bounding box center [263, 209] width 8 height 8
radio input "true"
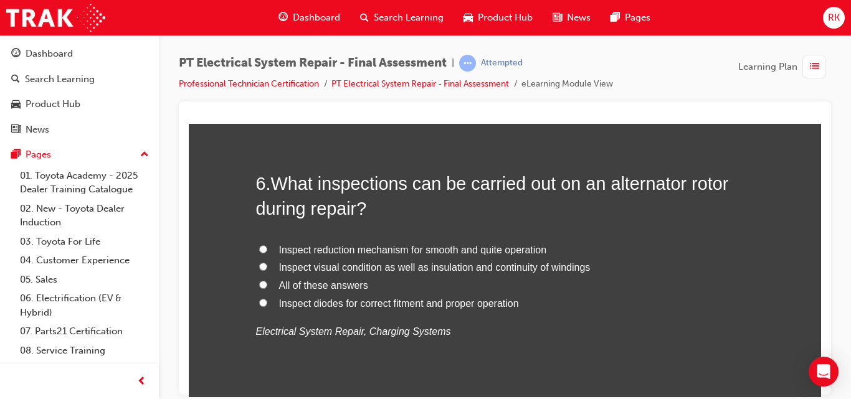
scroll to position [1553, 0]
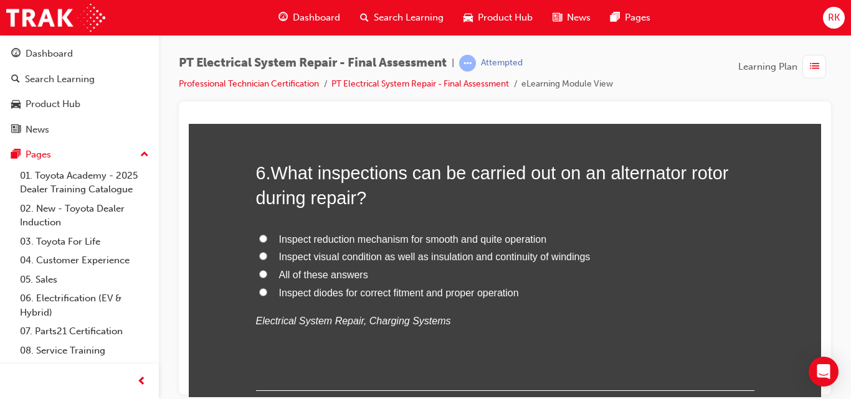
click at [259, 271] on input "All of these answers" at bounding box center [263, 274] width 8 height 8
radio input "true"
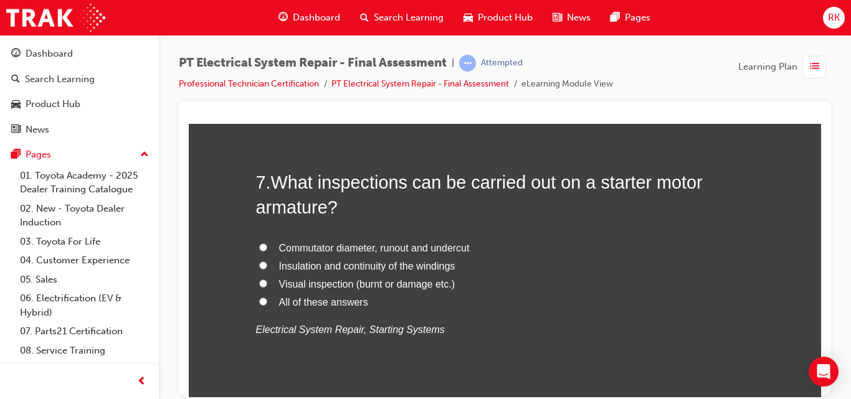
scroll to position [1844, 0]
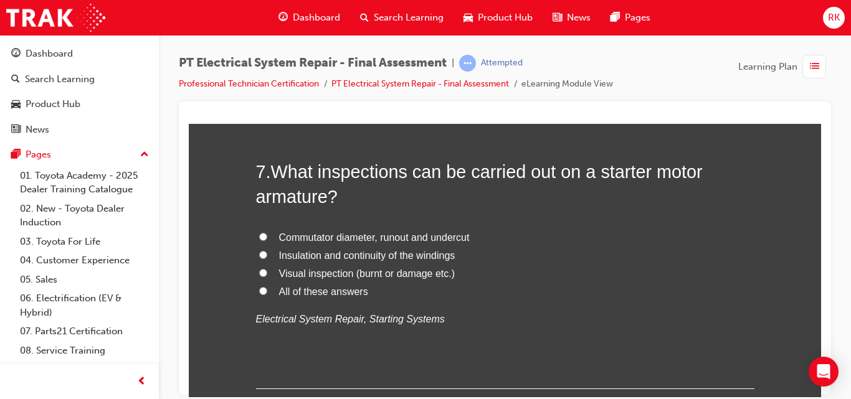
click at [260, 291] on input "All of these answers" at bounding box center [263, 290] width 8 height 8
radio input "true"
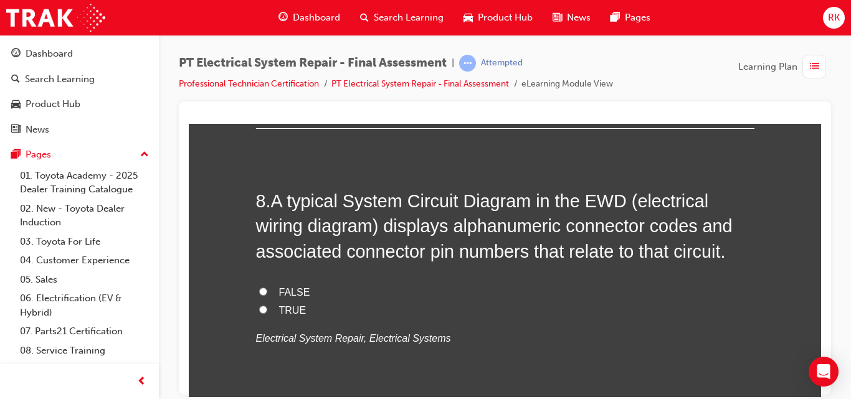
scroll to position [2115, 0]
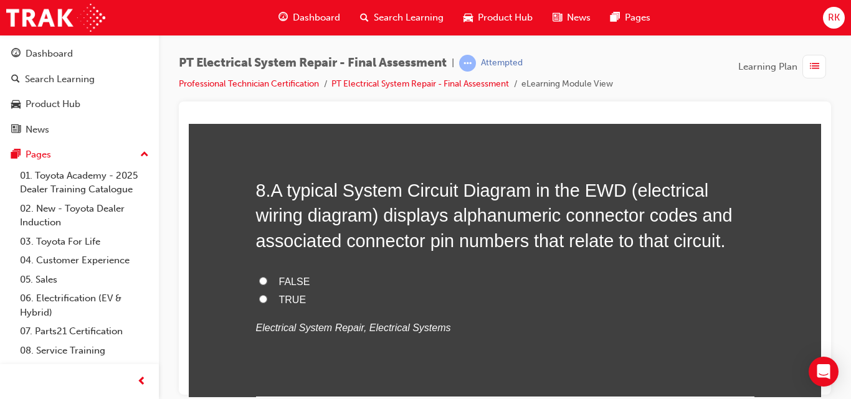
click at [259, 299] on input "TRUE" at bounding box center [263, 299] width 8 height 8
radio input "true"
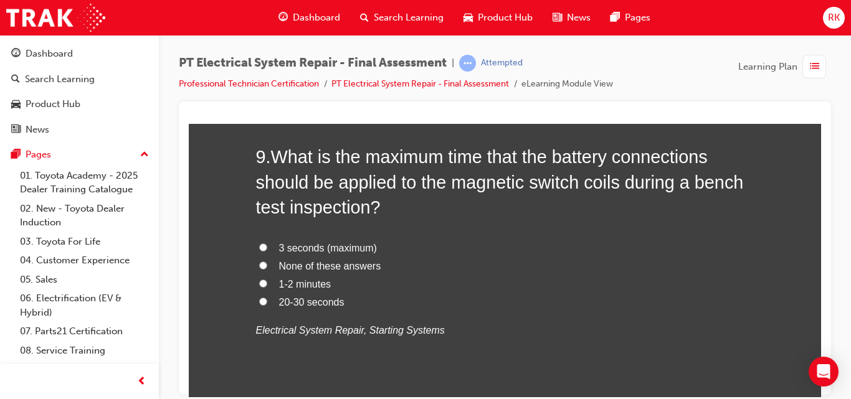
scroll to position [2438, 0]
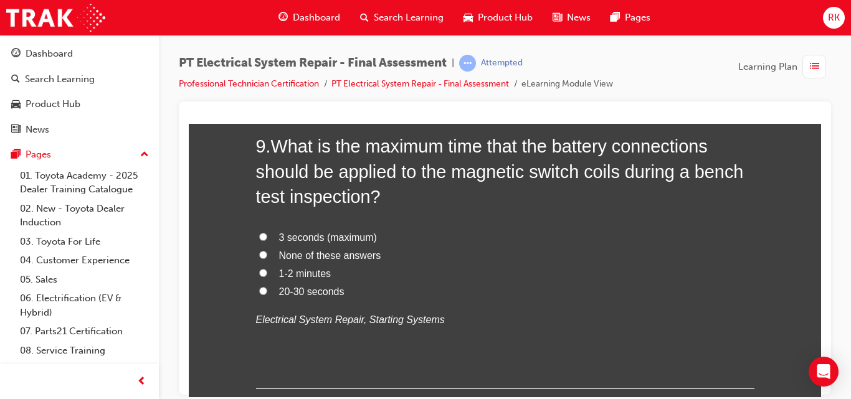
click at [259, 257] on input "None of these answers" at bounding box center [263, 254] width 8 height 8
radio input "true"
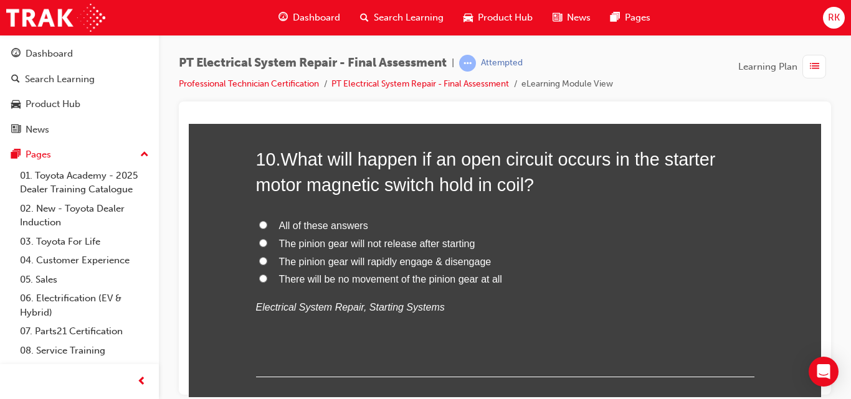
scroll to position [2730, 0]
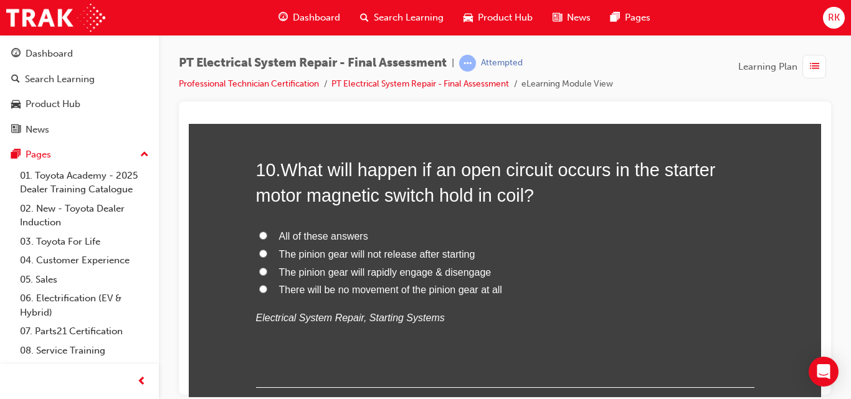
click at [259, 235] on input "All of these answers" at bounding box center [263, 235] width 8 height 8
radio input "true"
click at [259, 288] on input "There will be no movement of the pinion gear at all" at bounding box center [263, 289] width 8 height 8
radio input "true"
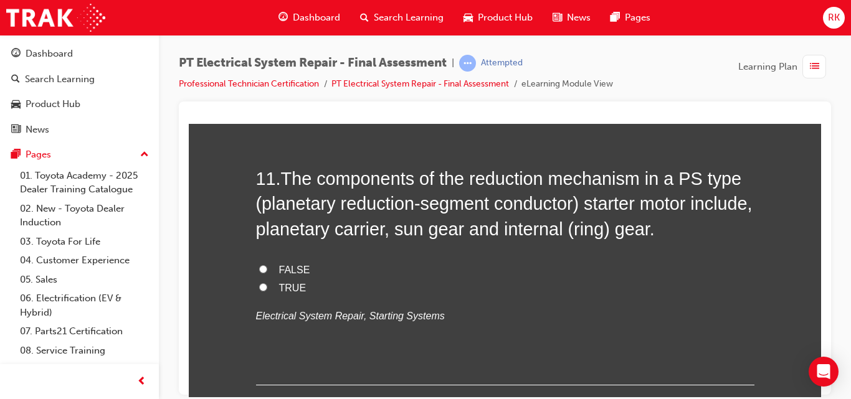
scroll to position [3032, 0]
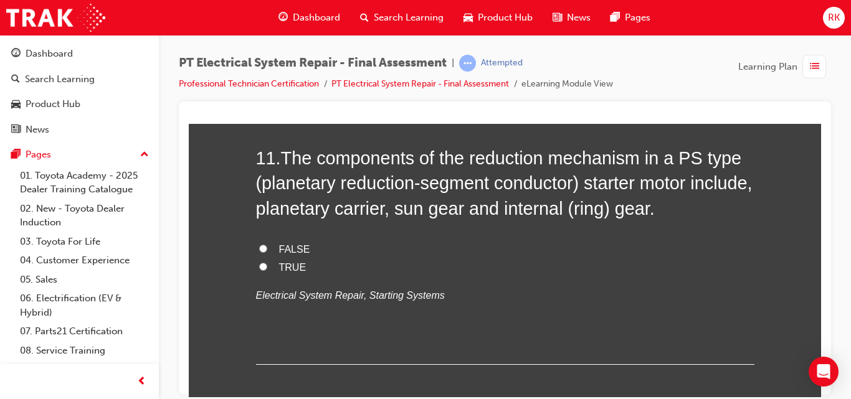
click at [259, 248] on input "FALSE" at bounding box center [263, 248] width 8 height 8
radio input "true"
click at [259, 264] on input "TRUE" at bounding box center [263, 266] width 8 height 8
radio input "true"
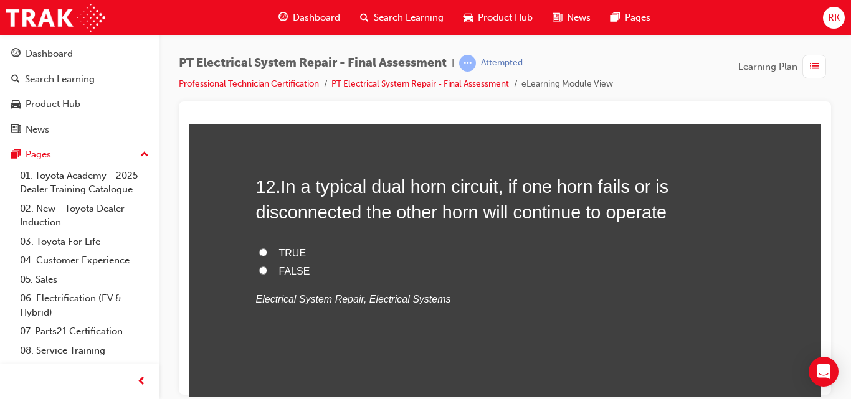
scroll to position [3293, 0]
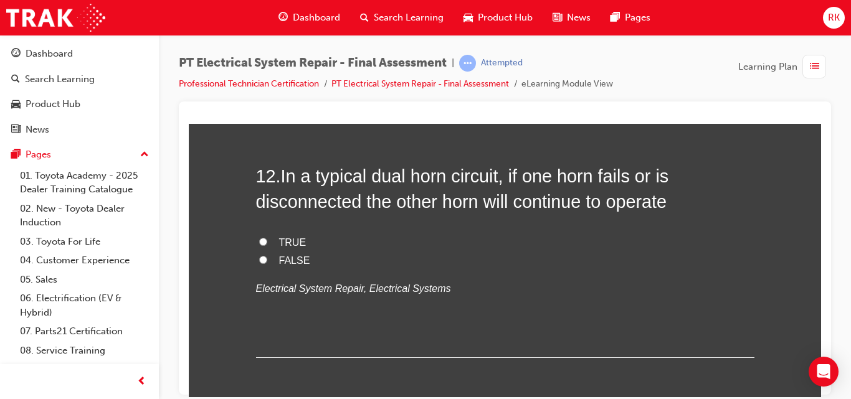
click at [259, 260] on input "FALSE" at bounding box center [263, 259] width 8 height 8
radio input "true"
click at [259, 242] on input "TRUE" at bounding box center [263, 241] width 8 height 8
radio input "true"
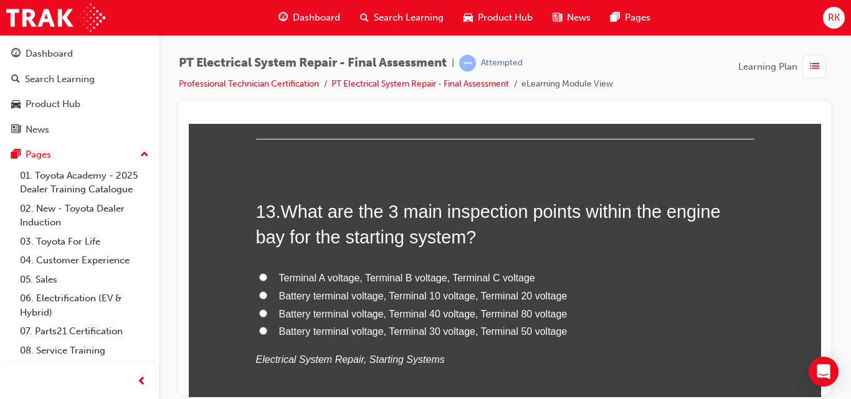
scroll to position [3542, 0]
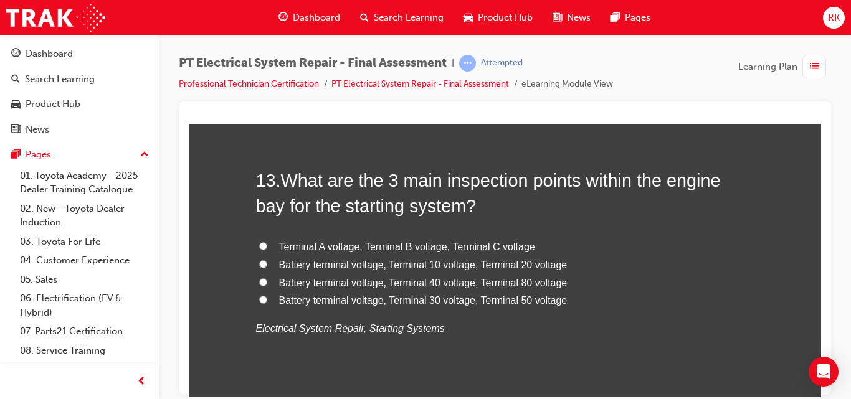
click at [259, 298] on input "Battery terminal voltage, Terminal 30 voltage, Terminal 50 voltage" at bounding box center [263, 299] width 8 height 8
radio input "true"
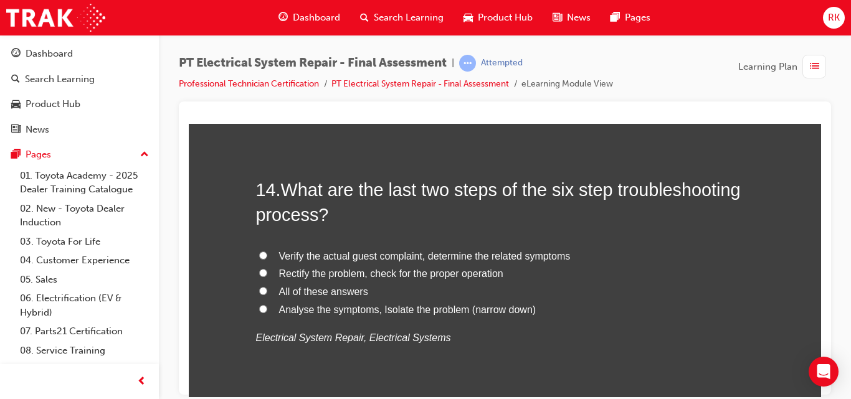
scroll to position [3848, 0]
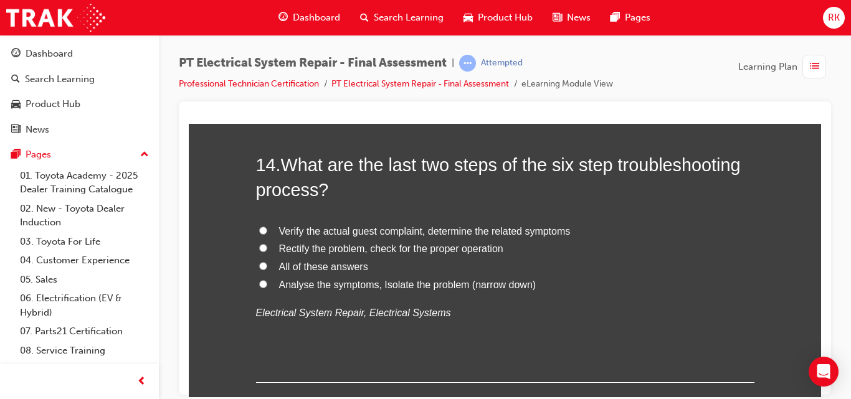
click at [259, 244] on input "Rectify the problem, check for the proper operation" at bounding box center [263, 248] width 8 height 8
radio input "true"
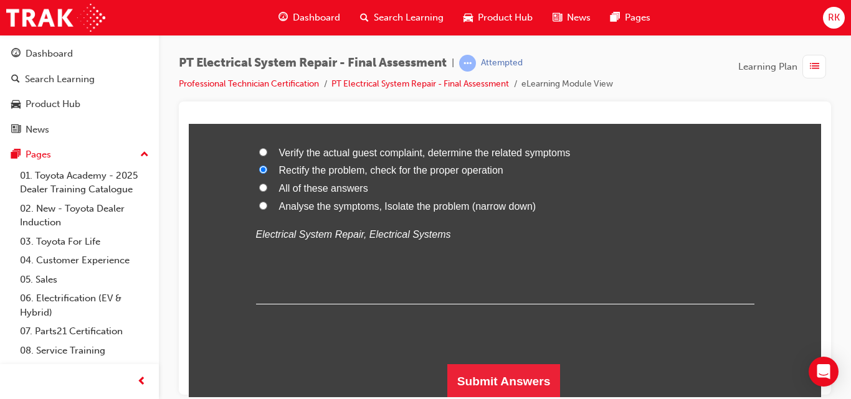
scroll to position [3928, 0]
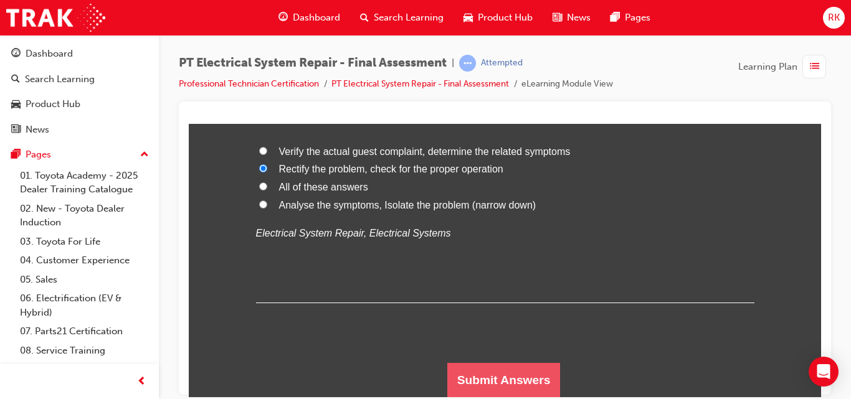
click at [480, 391] on button "Submit Answers" at bounding box center [503, 379] width 113 height 35
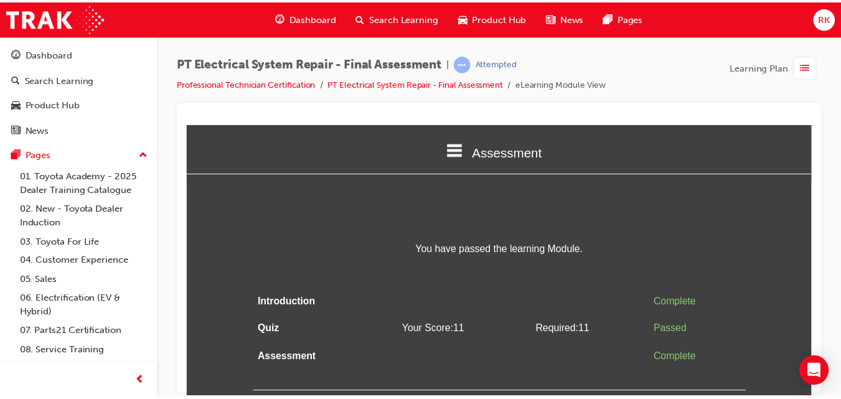
scroll to position [0, 0]
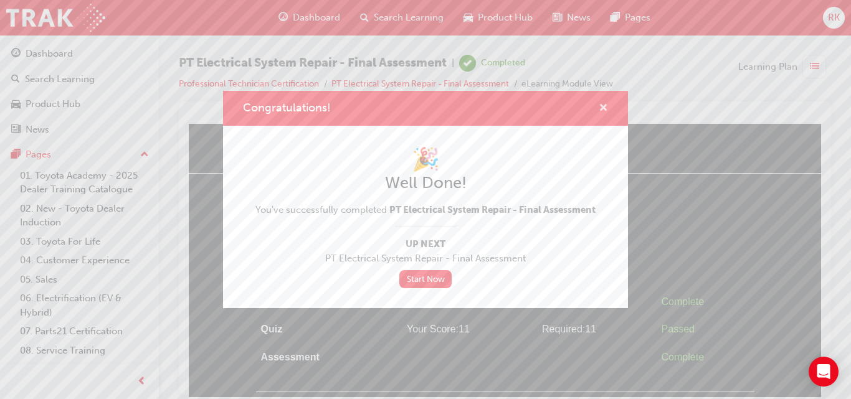
click at [604, 106] on span "cross-icon" at bounding box center [602, 108] width 9 height 11
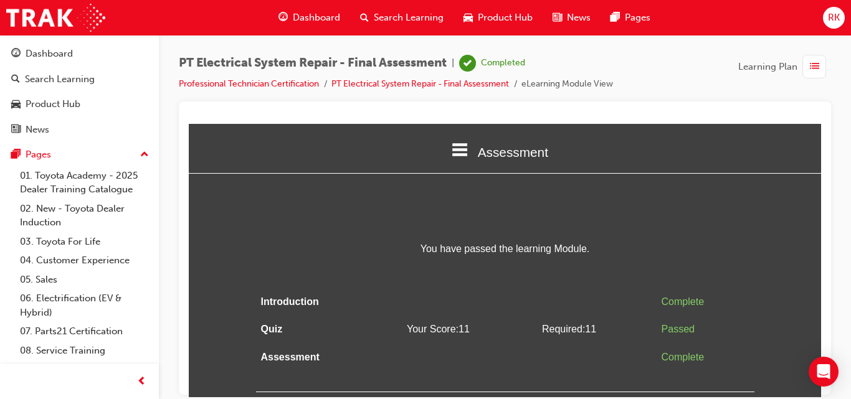
click at [813, 68] on span "list-icon" at bounding box center [814, 67] width 9 height 16
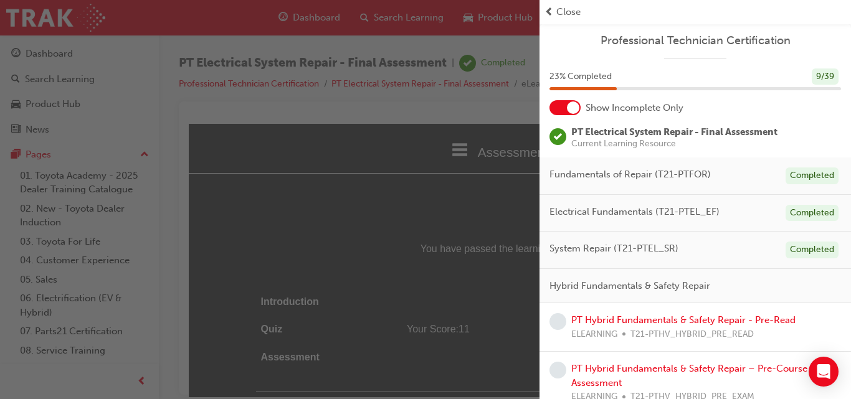
click at [497, 199] on div "button" at bounding box center [269, 199] width 539 height 399
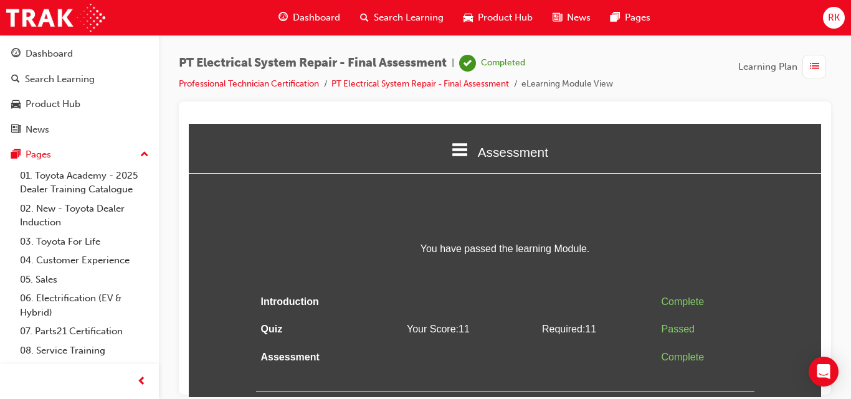
click at [312, 16] on span "Dashboard" at bounding box center [316, 18] width 47 height 14
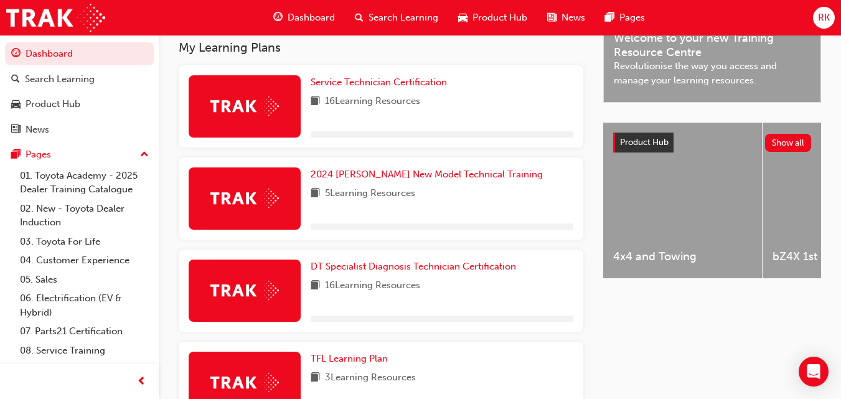
scroll to position [770, 0]
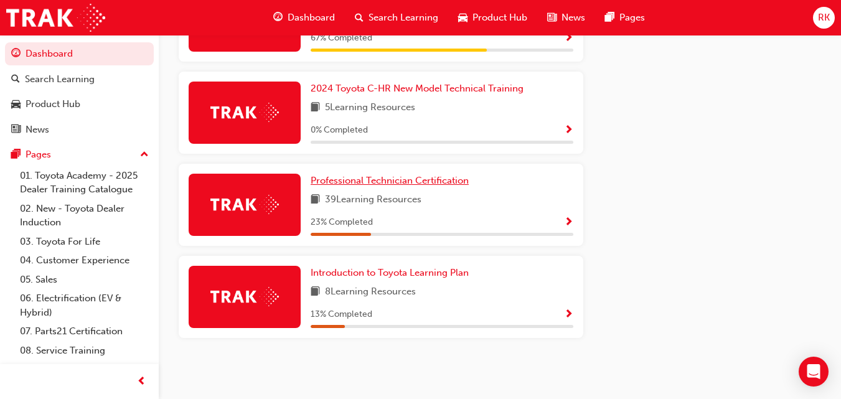
click at [413, 178] on span "Professional Technician Certification" at bounding box center [390, 180] width 158 height 11
